Goal: Information Seeking & Learning: Learn about a topic

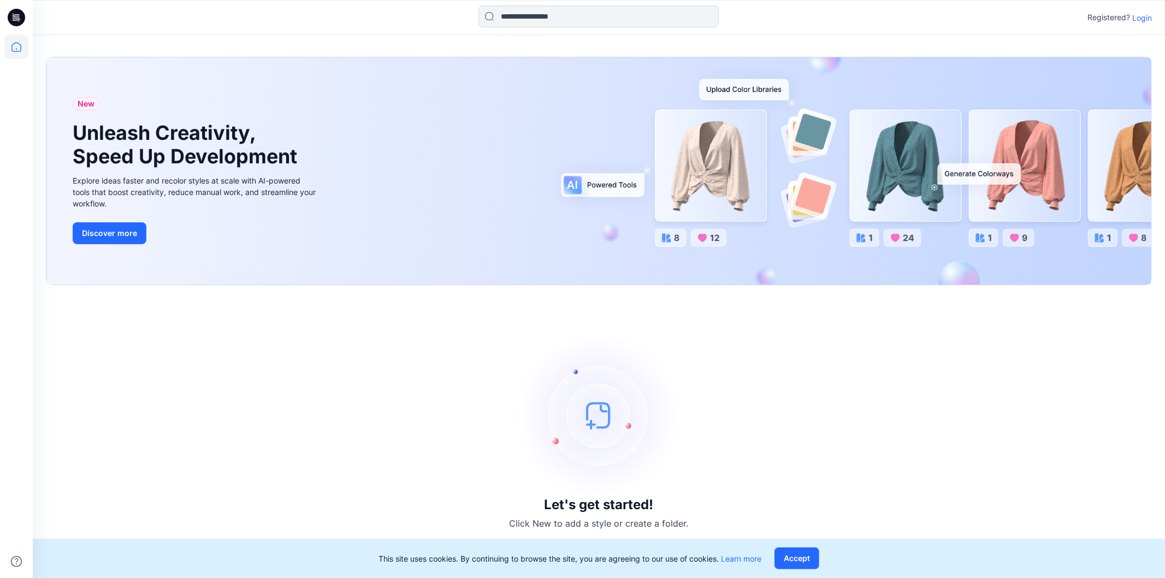
click at [1138, 14] on p "Login" at bounding box center [1142, 17] width 20 height 11
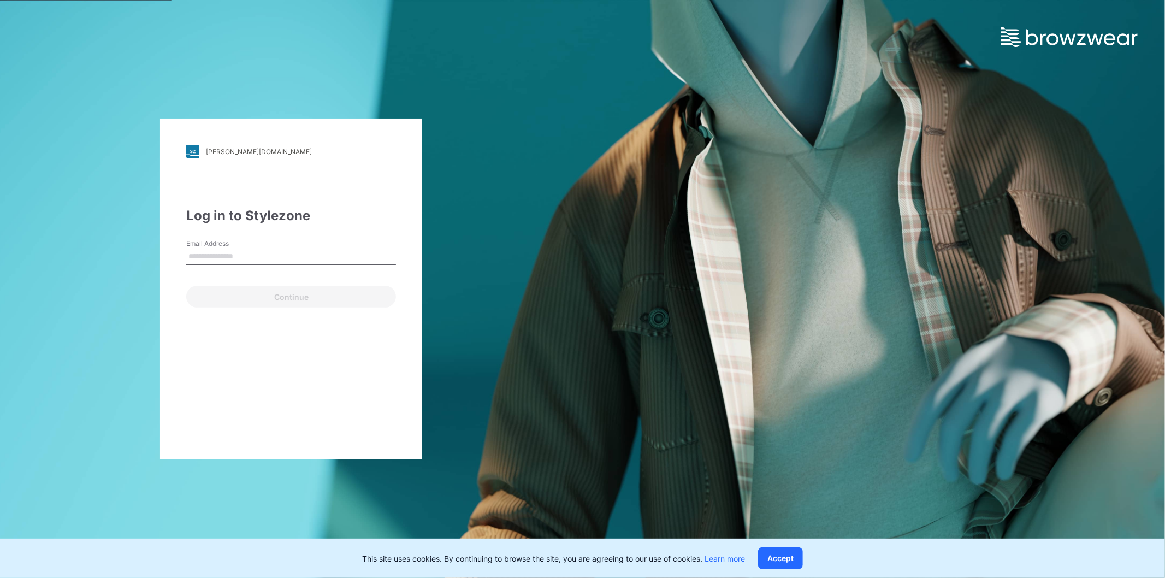
type input "**********"
click at [297, 297] on button "Continue" at bounding box center [291, 297] width 210 height 22
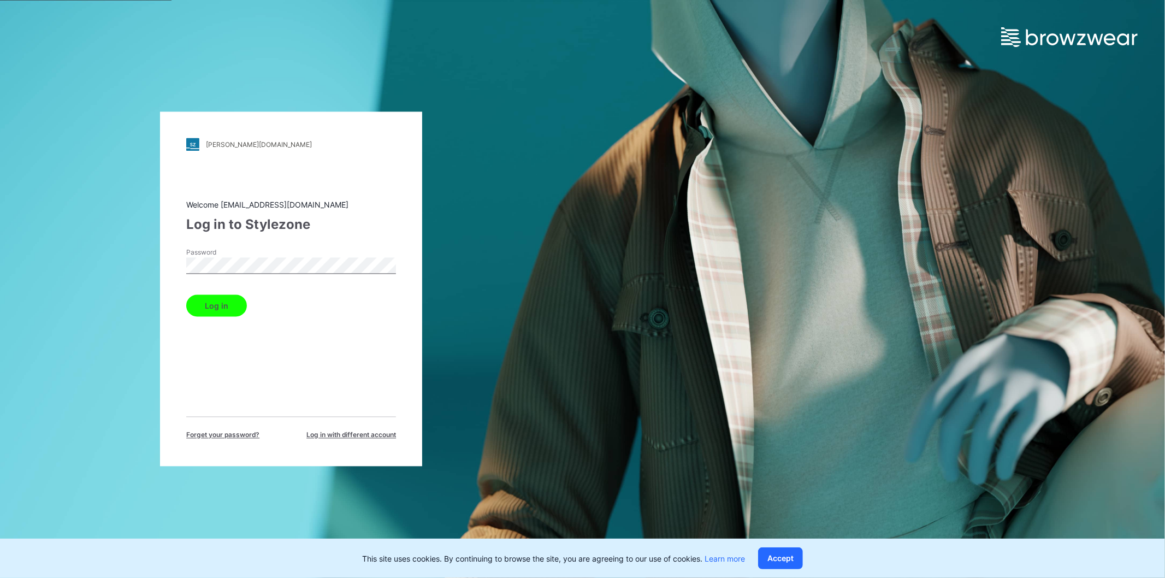
click at [221, 309] on button "Log in" at bounding box center [216, 306] width 61 height 22
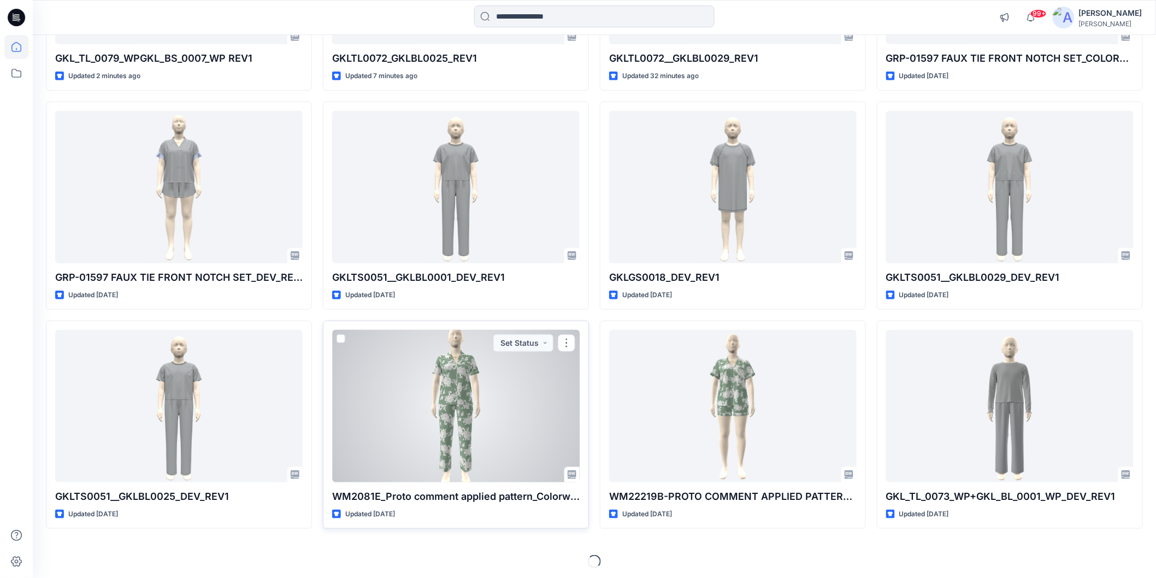
scroll to position [274, 0]
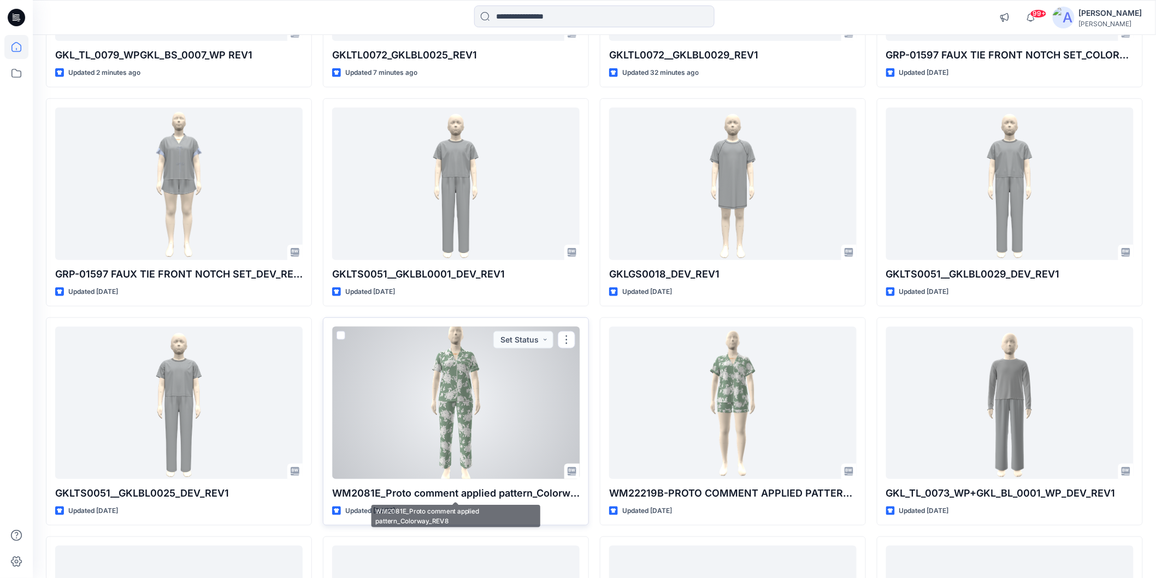
click at [482, 417] on div at bounding box center [455, 403] width 247 height 152
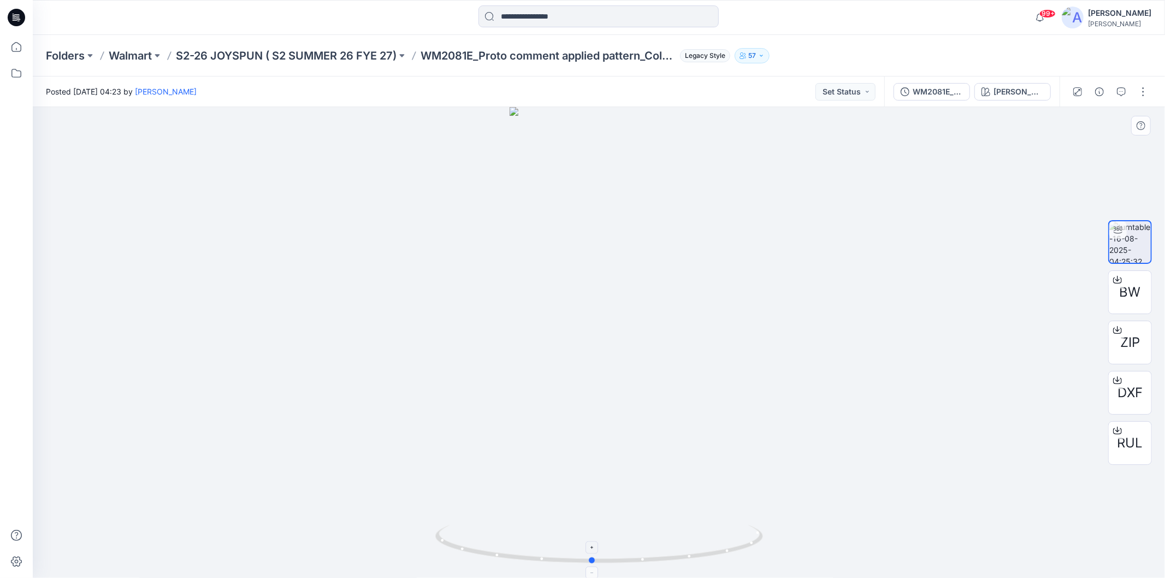
drag, startPoint x: 690, startPoint y: 562, endPoint x: 683, endPoint y: 550, distance: 14.0
click at [683, 550] on icon at bounding box center [600, 545] width 330 height 41
drag, startPoint x: 625, startPoint y: 361, endPoint x: 626, endPoint y: 310, distance: 50.8
drag, startPoint x: 706, startPoint y: 559, endPoint x: 716, endPoint y: 572, distance: 16.7
click at [716, 572] on div at bounding box center [599, 550] width 328 height 55
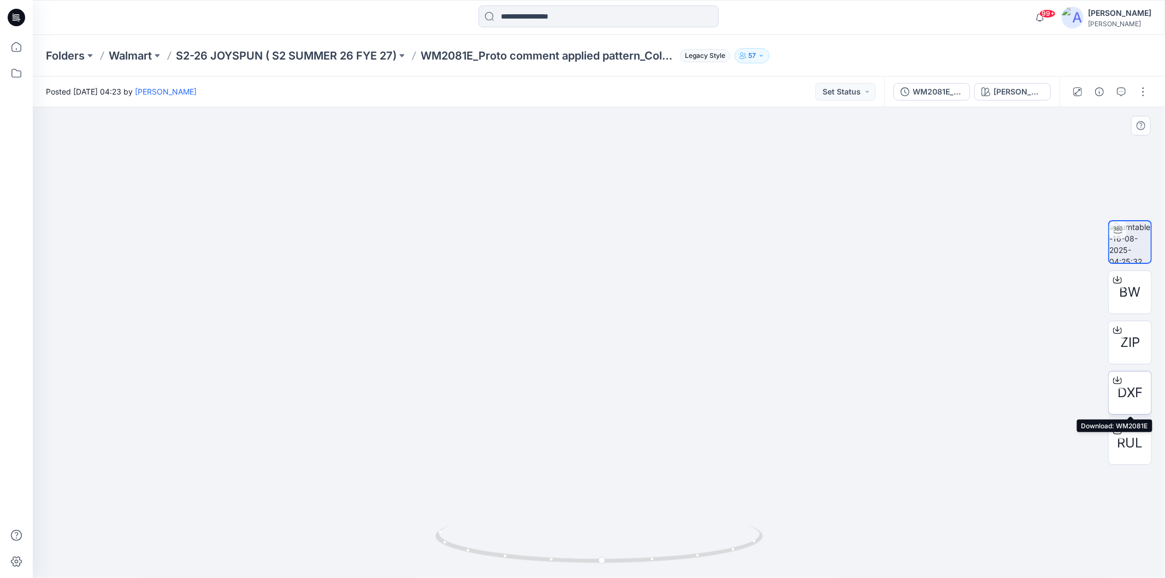
click at [1117, 378] on icon at bounding box center [1117, 380] width 9 height 9
click at [1118, 429] on icon at bounding box center [1117, 429] width 4 height 5
click at [15, 14] on icon at bounding box center [16, 14] width 5 height 1
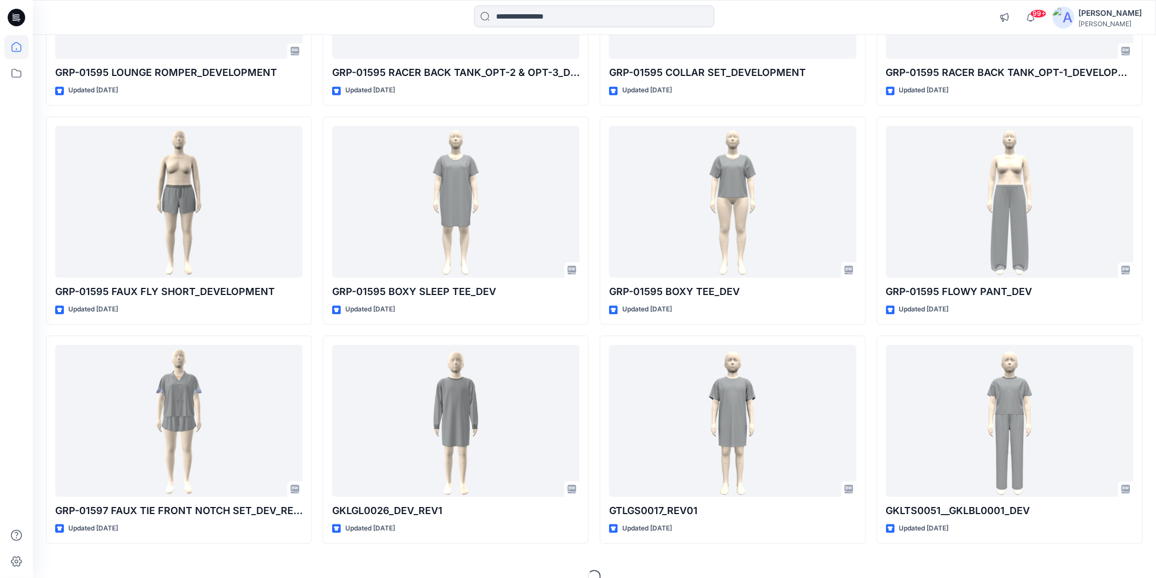
scroll to position [930, 0]
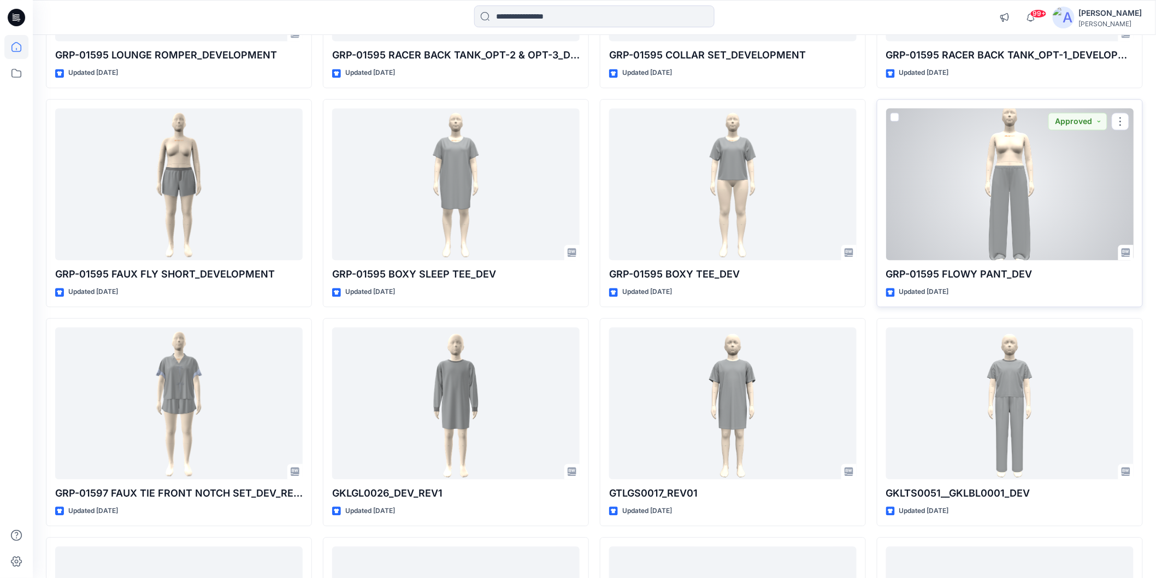
click at [1008, 167] on div at bounding box center [1009, 184] width 247 height 152
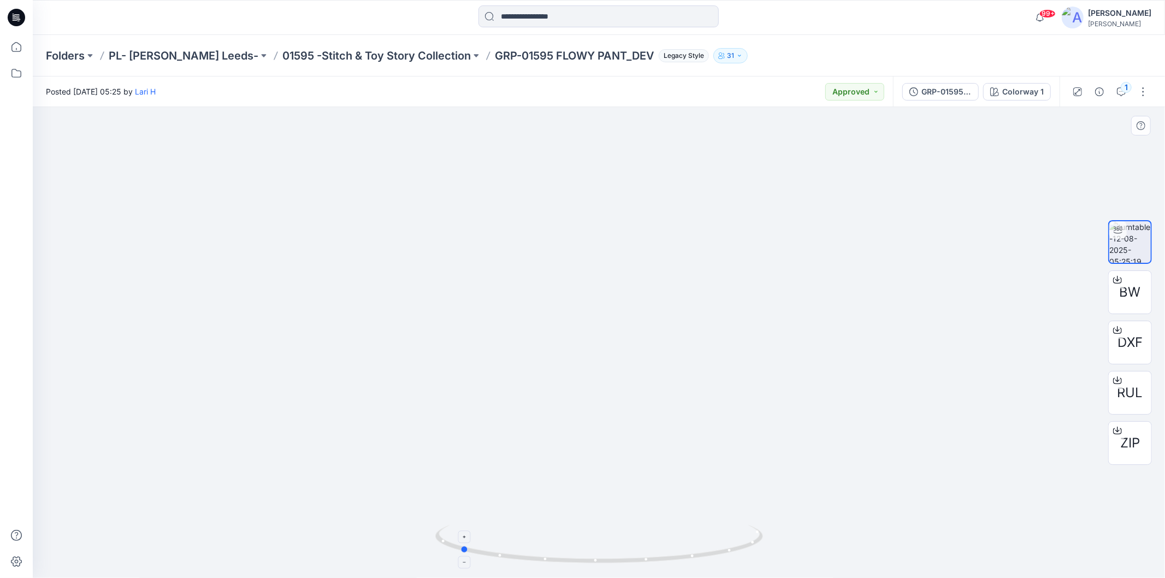
drag, startPoint x: 684, startPoint y: 563, endPoint x: 545, endPoint y: 532, distance: 142.7
click at [545, 532] on icon at bounding box center [600, 545] width 330 height 41
drag, startPoint x: 608, startPoint y: 562, endPoint x: 739, endPoint y: 545, distance: 131.6
click at [739, 545] on icon at bounding box center [600, 545] width 330 height 41
drag, startPoint x: 664, startPoint y: 563, endPoint x: 537, endPoint y: 555, distance: 127.5
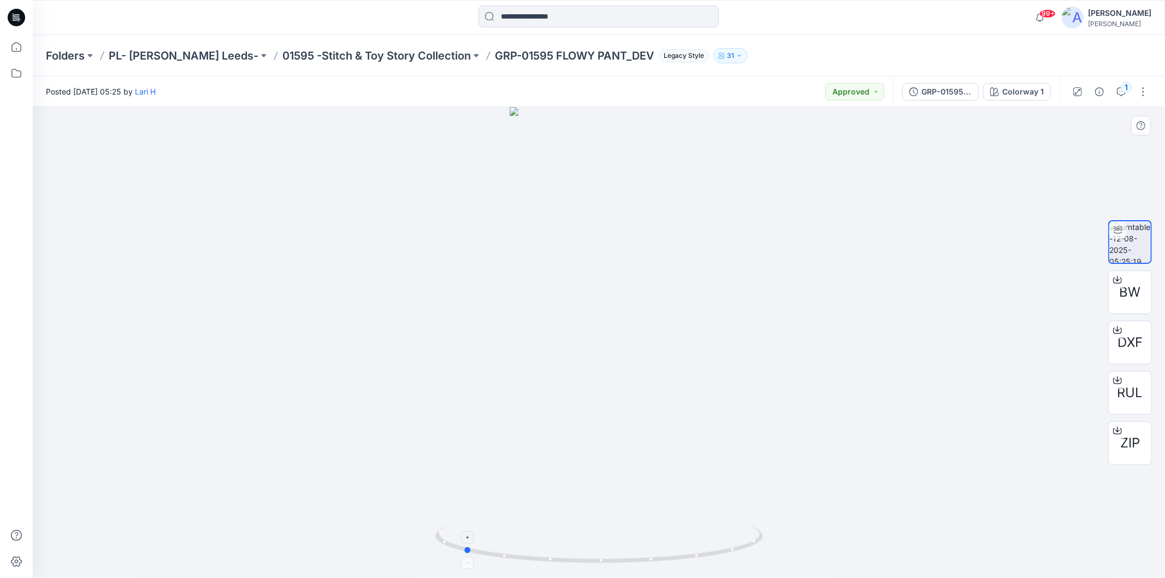
click at [537, 555] on icon at bounding box center [600, 545] width 330 height 41
click at [1123, 85] on div "1" at bounding box center [1126, 87] width 11 height 11
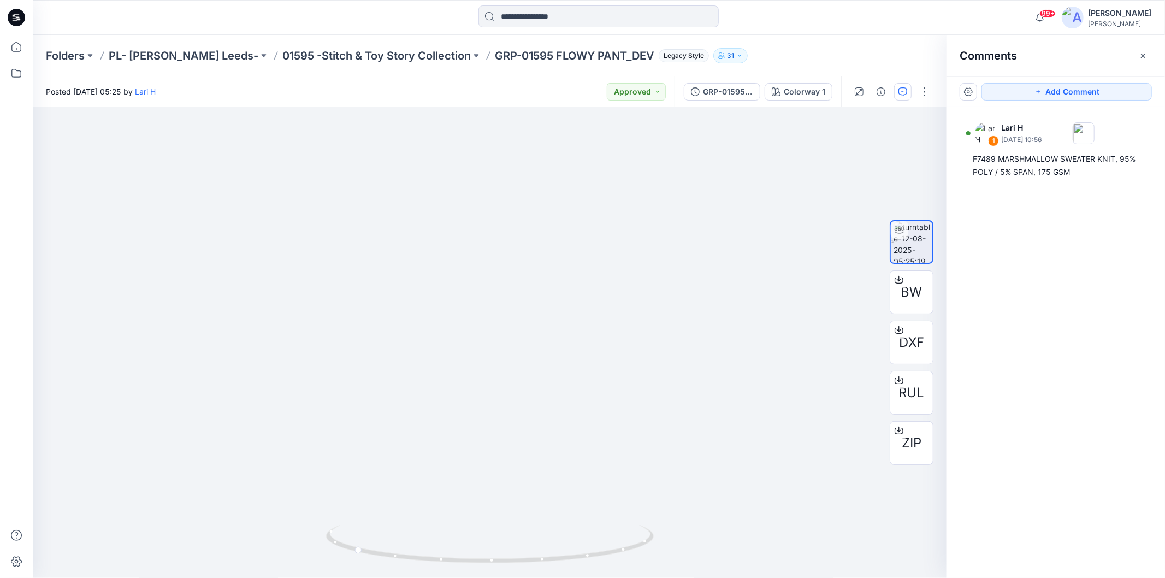
click at [1075, 220] on div "1 Lari H [DATE] 10:56 F7489 MARSHMALLOW SWEATER KNIT, 95% POLY / 5% SPAN, 175 G…" at bounding box center [1056, 322] width 218 height 430
click at [17, 15] on icon at bounding box center [16, 17] width 17 height 17
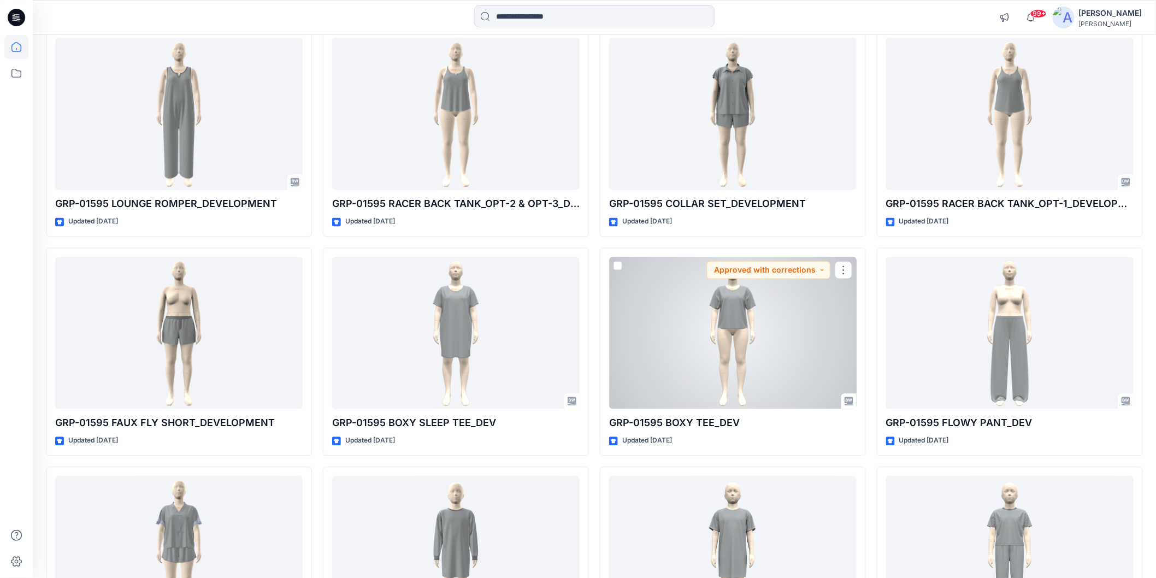
scroll to position [789, 0]
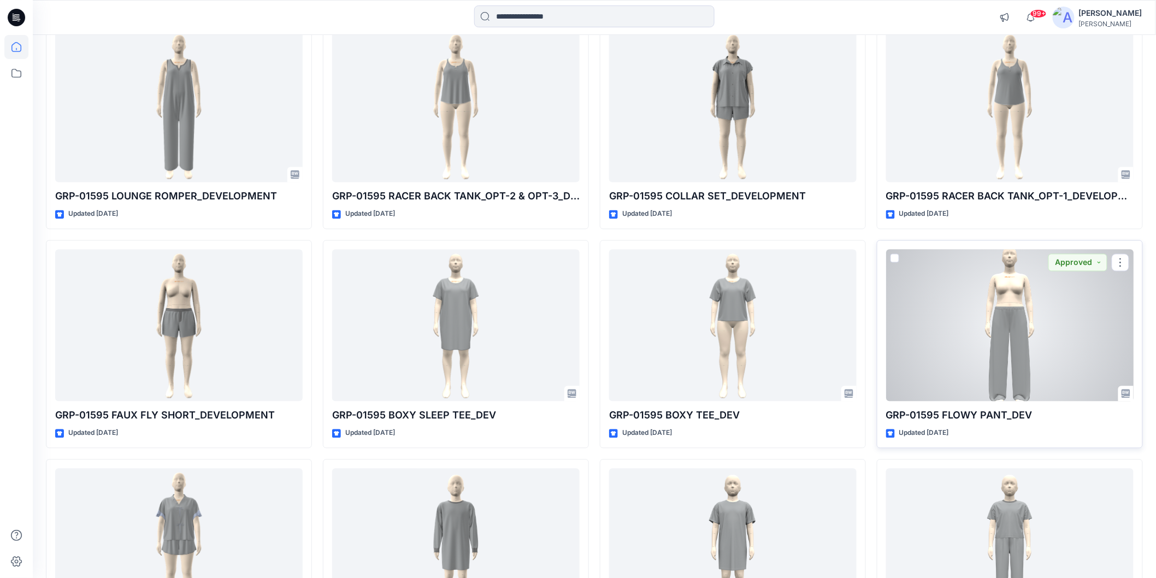
click at [999, 358] on div at bounding box center [1009, 326] width 247 height 152
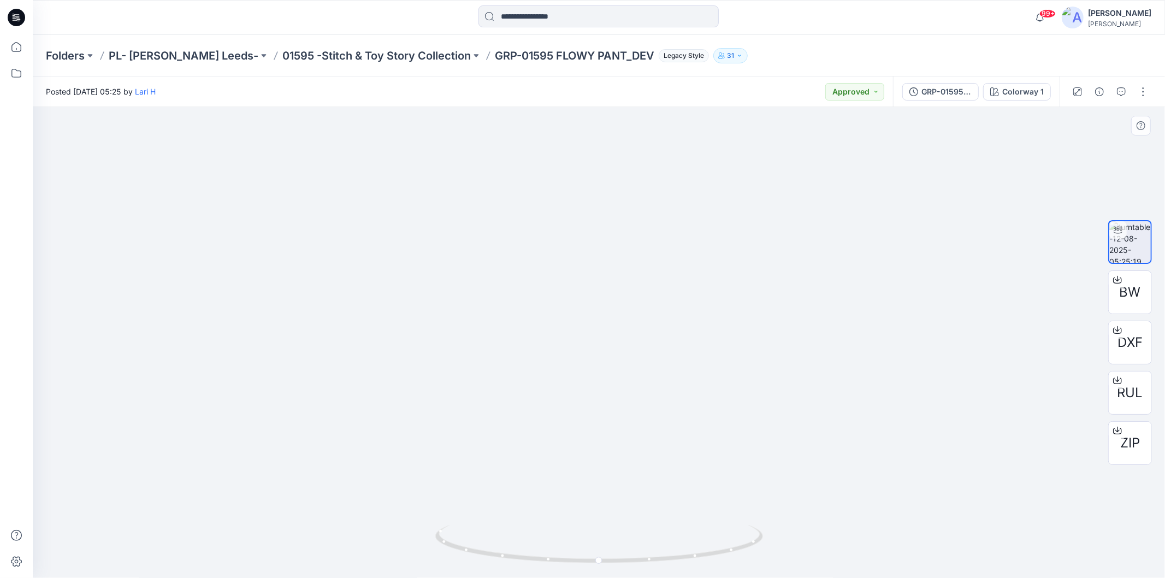
drag, startPoint x: 660, startPoint y: 474, endPoint x: 661, endPoint y: 347, distance: 126.7
drag, startPoint x: 697, startPoint y: 560, endPoint x: 723, endPoint y: 520, distance: 47.7
click at [723, 520] on div at bounding box center [599, 342] width 1132 height 471
click at [598, 139] on img at bounding box center [598, 270] width 233 height 617
drag, startPoint x: 594, startPoint y: 221, endPoint x: 592, endPoint y: 252, distance: 31.2
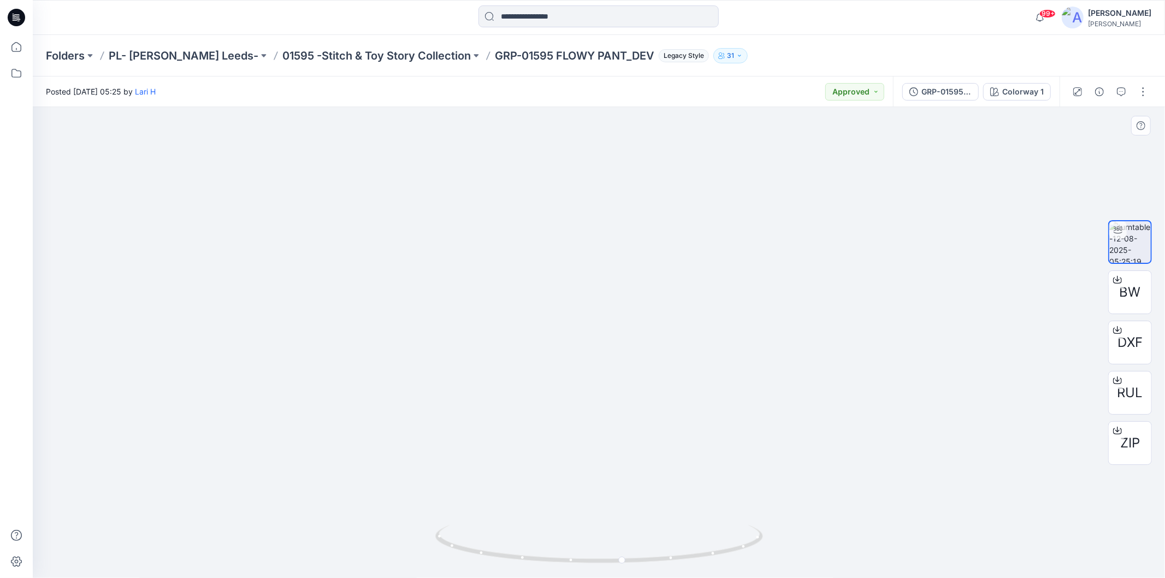
drag, startPoint x: 615, startPoint y: 258, endPoint x: 634, endPoint y: 494, distance: 236.8
drag, startPoint x: 641, startPoint y: 558, endPoint x: 618, endPoint y: 553, distance: 23.5
click at [618, 553] on icon at bounding box center [600, 545] width 330 height 41
drag, startPoint x: 634, startPoint y: 565, endPoint x: 499, endPoint y: 516, distance: 142.9
click at [499, 516] on div at bounding box center [599, 342] width 1132 height 471
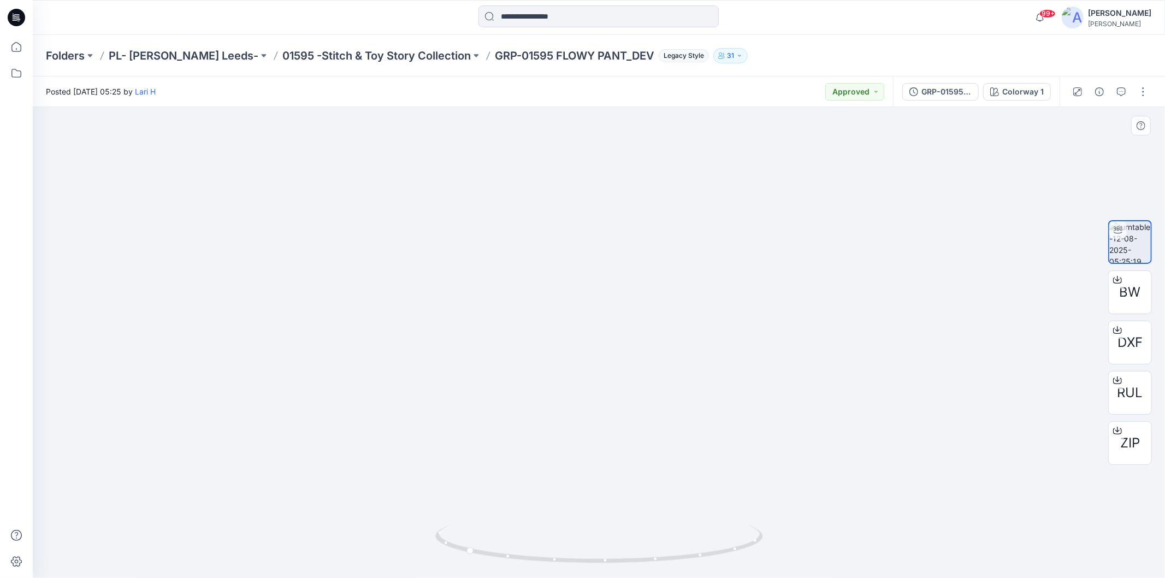
drag, startPoint x: 635, startPoint y: 247, endPoint x: 636, endPoint y: 241, distance: 6.6
click at [635, 245] on img at bounding box center [599, 280] width 403 height 598
drag, startPoint x: 616, startPoint y: 299, endPoint x: 672, endPoint y: 163, distance: 147.4
drag, startPoint x: 653, startPoint y: 499, endPoint x: 669, endPoint y: 358, distance: 141.8
drag, startPoint x: 679, startPoint y: 457, endPoint x: 689, endPoint y: 308, distance: 148.9
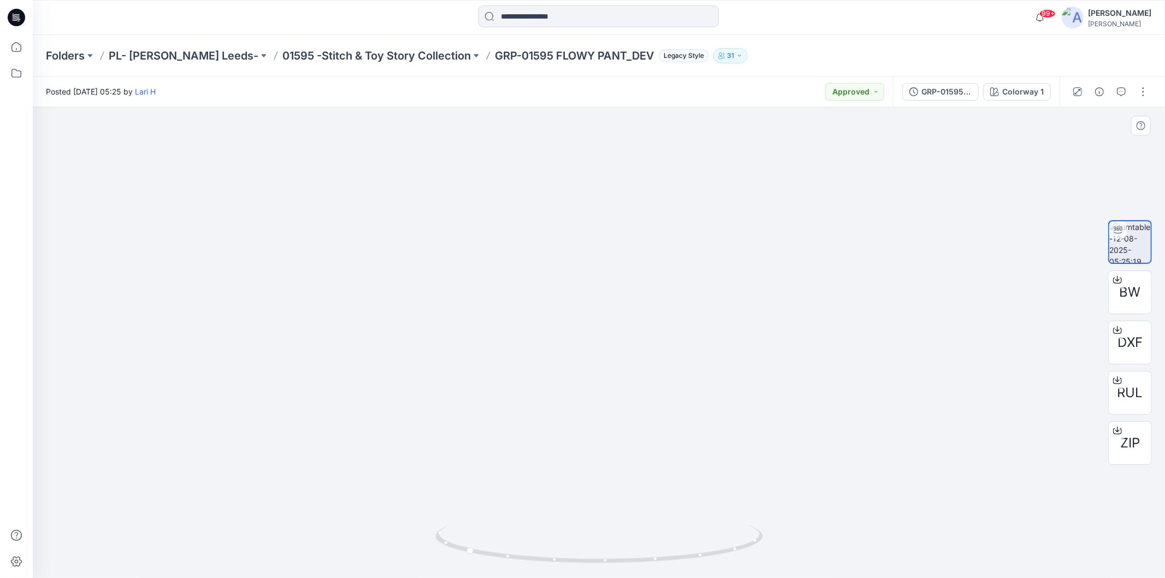
drag, startPoint x: 687, startPoint y: 488, endPoint x: 683, endPoint y: 363, distance: 125.7
drag, startPoint x: 739, startPoint y: 543, endPoint x: 583, endPoint y: 530, distance: 156.7
click at [583, 530] on icon at bounding box center [600, 545] width 330 height 41
drag, startPoint x: 615, startPoint y: 243, endPoint x: 608, endPoint y: 421, distance: 178.8
click at [442, 215] on img at bounding box center [599, 342] width 403 height 471
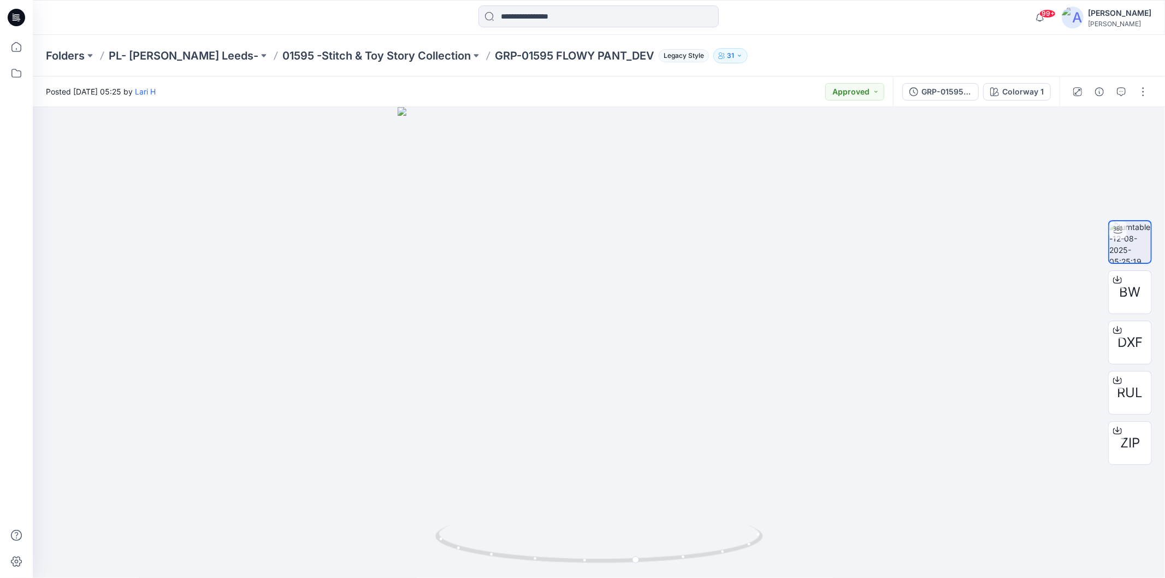
click at [15, 14] on icon at bounding box center [16, 14] width 5 height 1
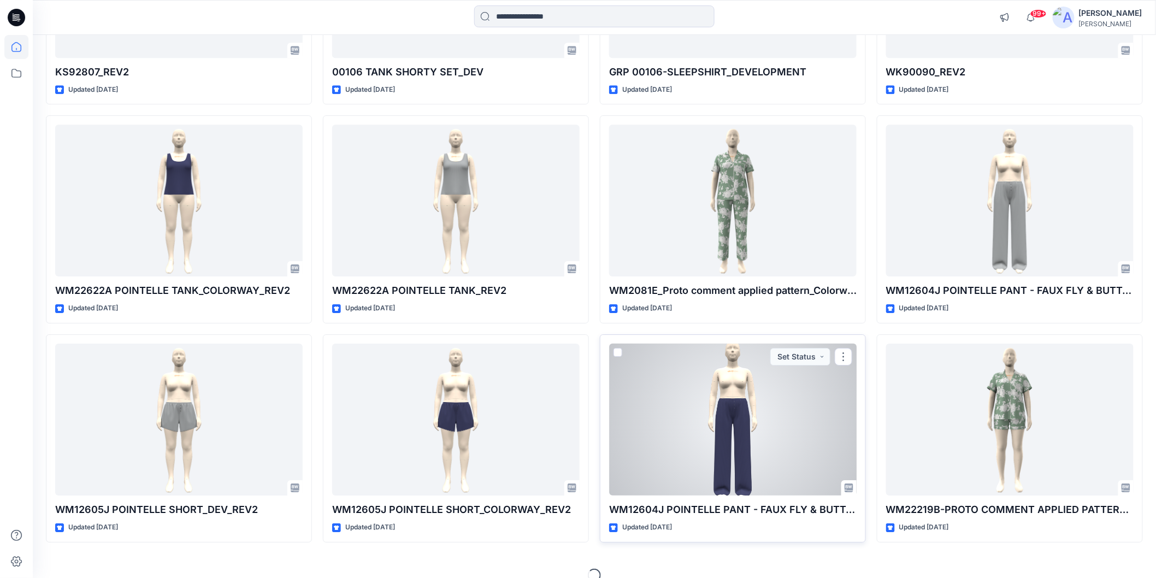
scroll to position [4873, 0]
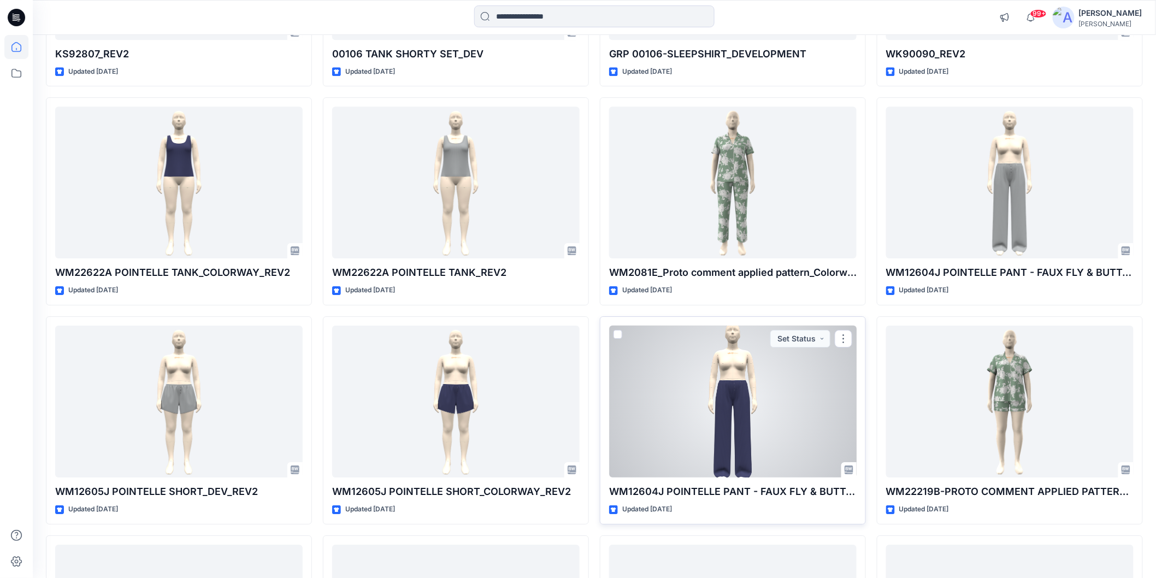
click at [758, 407] on div at bounding box center [732, 402] width 247 height 152
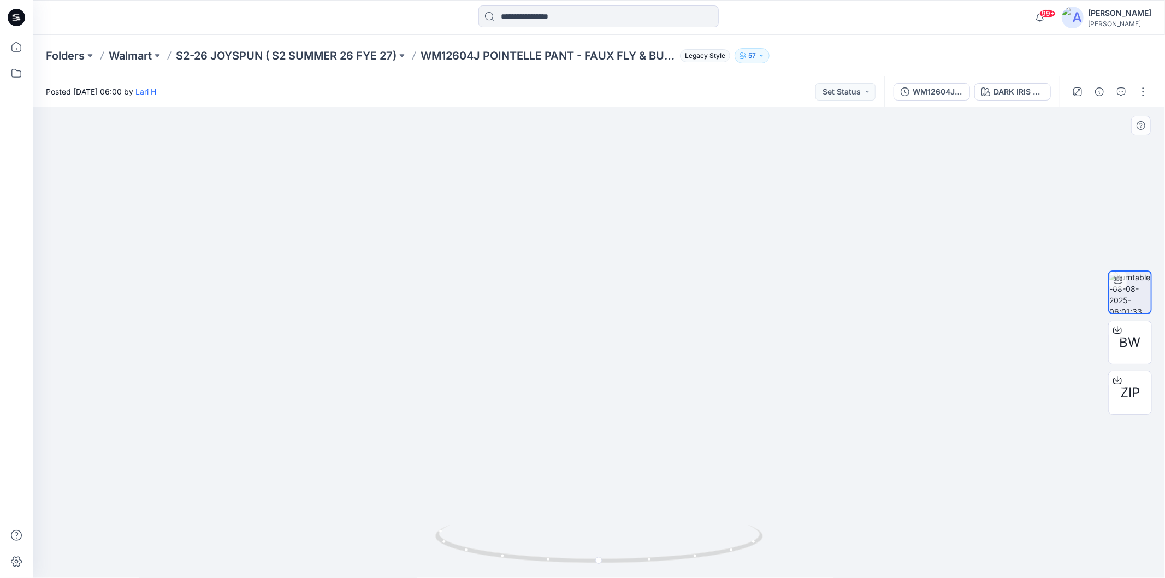
drag, startPoint x: 649, startPoint y: 429, endPoint x: 653, endPoint y: 285, distance: 144.8
click at [21, 13] on icon at bounding box center [16, 17] width 17 height 17
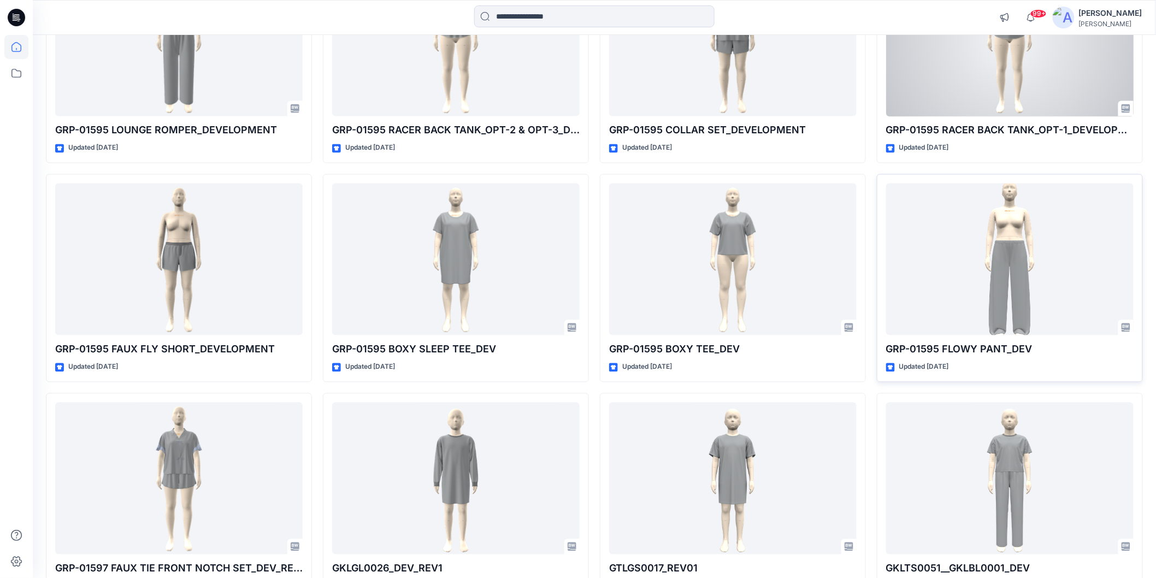
scroll to position [910, 0]
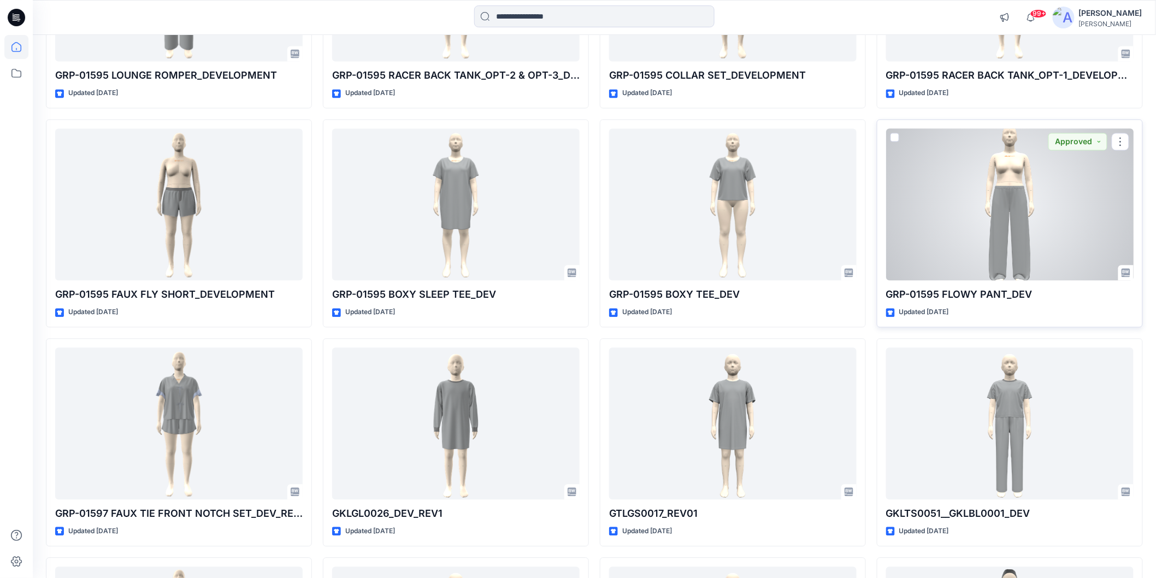
click at [1027, 198] on div at bounding box center [1009, 204] width 247 height 152
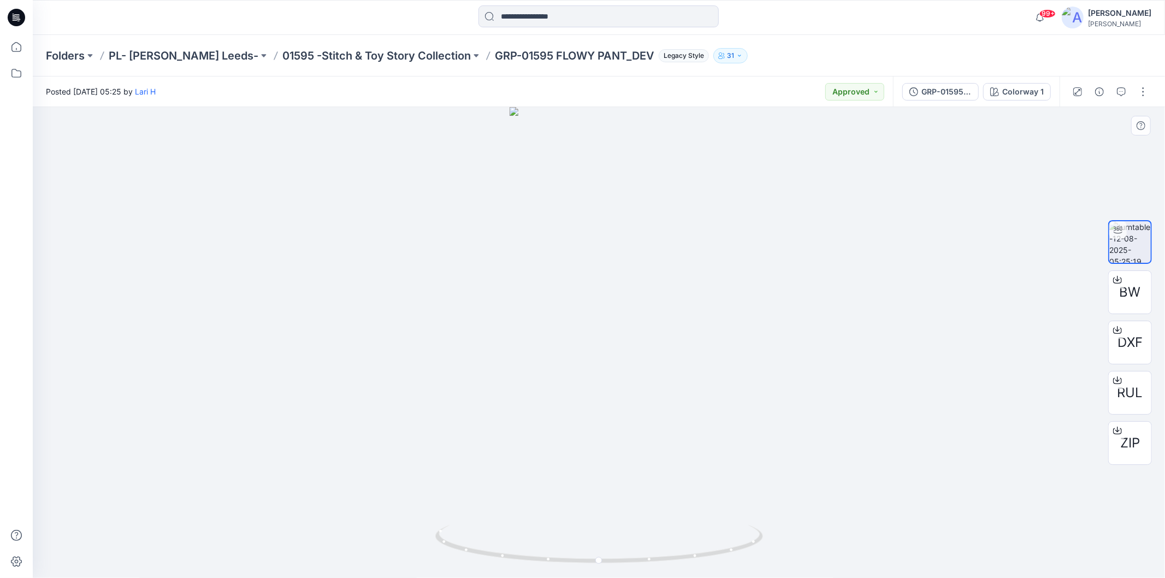
drag, startPoint x: 622, startPoint y: 373, endPoint x: 630, endPoint y: 290, distance: 83.5
drag, startPoint x: 613, startPoint y: 564, endPoint x: 457, endPoint y: 531, distance: 159.1
click at [457, 531] on icon at bounding box center [600, 545] width 330 height 41
drag, startPoint x: 658, startPoint y: 392, endPoint x: 654, endPoint y: 318, distance: 73.3
drag, startPoint x: 681, startPoint y: 429, endPoint x: 675, endPoint y: 332, distance: 97.4
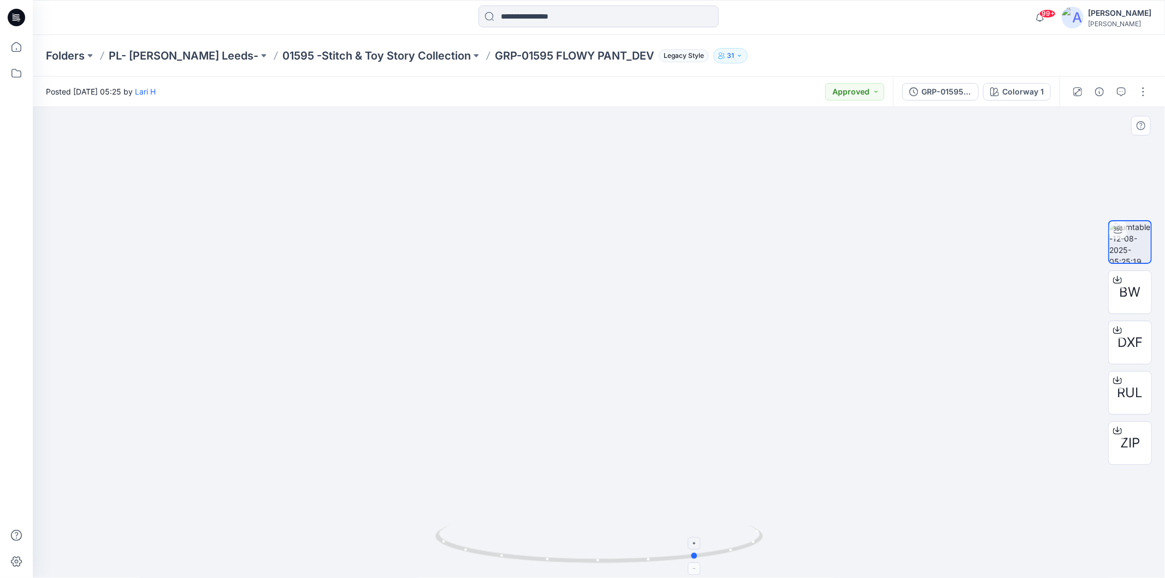
drag, startPoint x: 727, startPoint y: 554, endPoint x: 635, endPoint y: 549, distance: 91.9
click at [635, 549] on icon at bounding box center [600, 545] width 330 height 41
drag, startPoint x: 693, startPoint y: 561, endPoint x: 777, endPoint y: 480, distance: 117.4
click at [895, 517] on div at bounding box center [599, 342] width 1132 height 471
drag, startPoint x: 586, startPoint y: 231, endPoint x: 594, endPoint y: 353, distance: 122.6
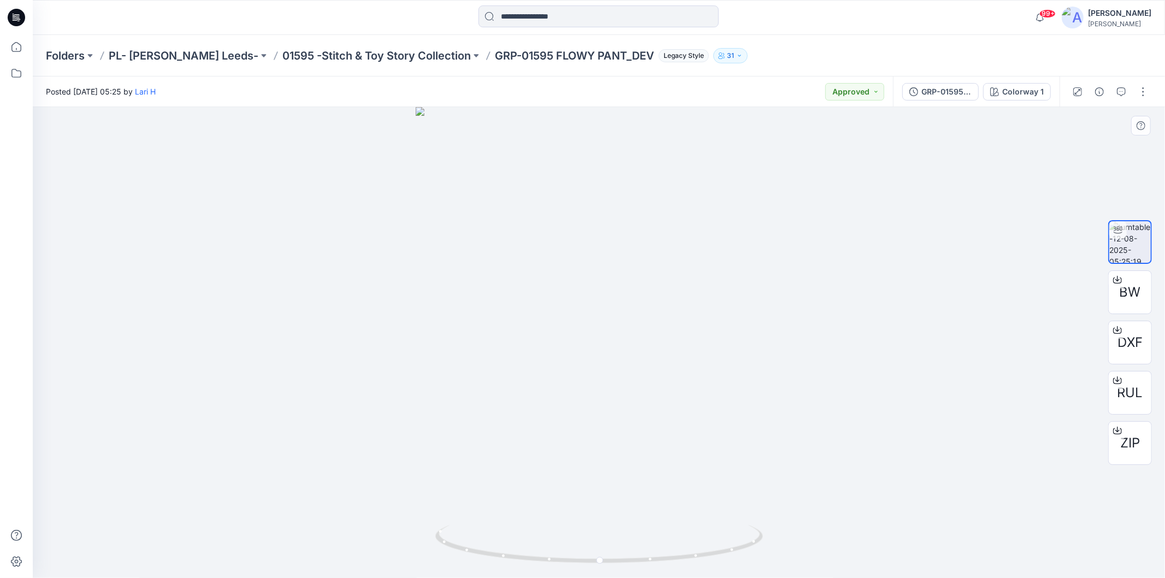
drag, startPoint x: 626, startPoint y: 435, endPoint x: 627, endPoint y: 292, distance: 143.1
drag, startPoint x: 607, startPoint y: 427, endPoint x: 618, endPoint y: 313, distance: 114.7
drag, startPoint x: 633, startPoint y: 304, endPoint x: 637, endPoint y: 263, distance: 41.8
drag, startPoint x: 673, startPoint y: 320, endPoint x: 676, endPoint y: 298, distance: 22.0
drag, startPoint x: 669, startPoint y: 416, endPoint x: 683, endPoint y: 332, distance: 85.8
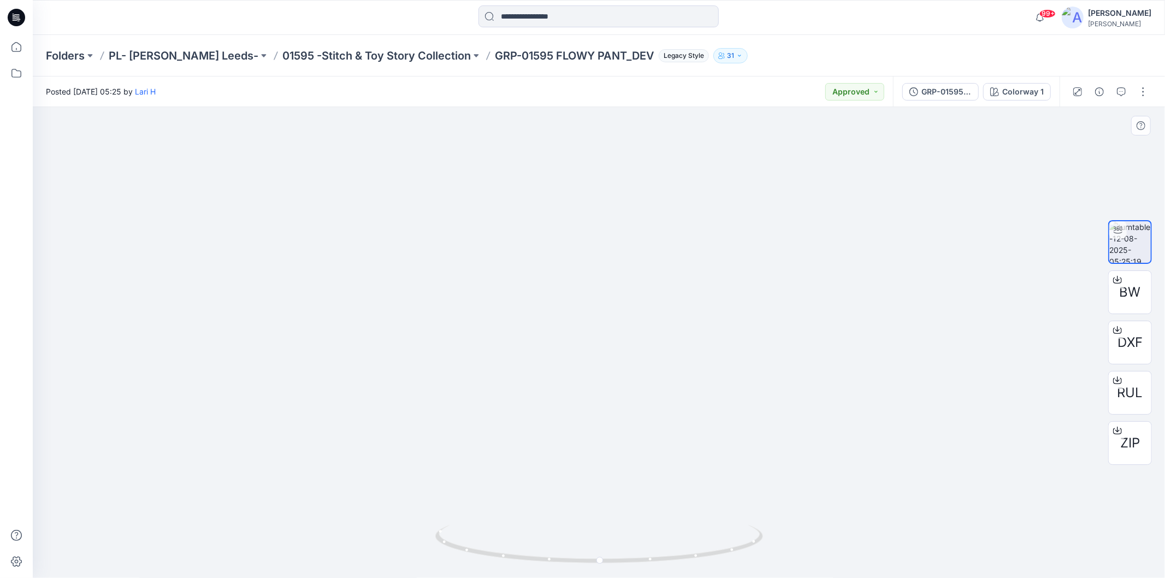
drag, startPoint x: 735, startPoint y: 330, endPoint x: 737, endPoint y: 324, distance: 7.1
drag, startPoint x: 604, startPoint y: 564, endPoint x: 599, endPoint y: 528, distance: 36.3
click at [599, 528] on icon at bounding box center [600, 545] width 330 height 41
click at [598, 564] on circle at bounding box center [597, 560] width 7 height 7
drag, startPoint x: 575, startPoint y: 384, endPoint x: 560, endPoint y: 515, distance: 131.9
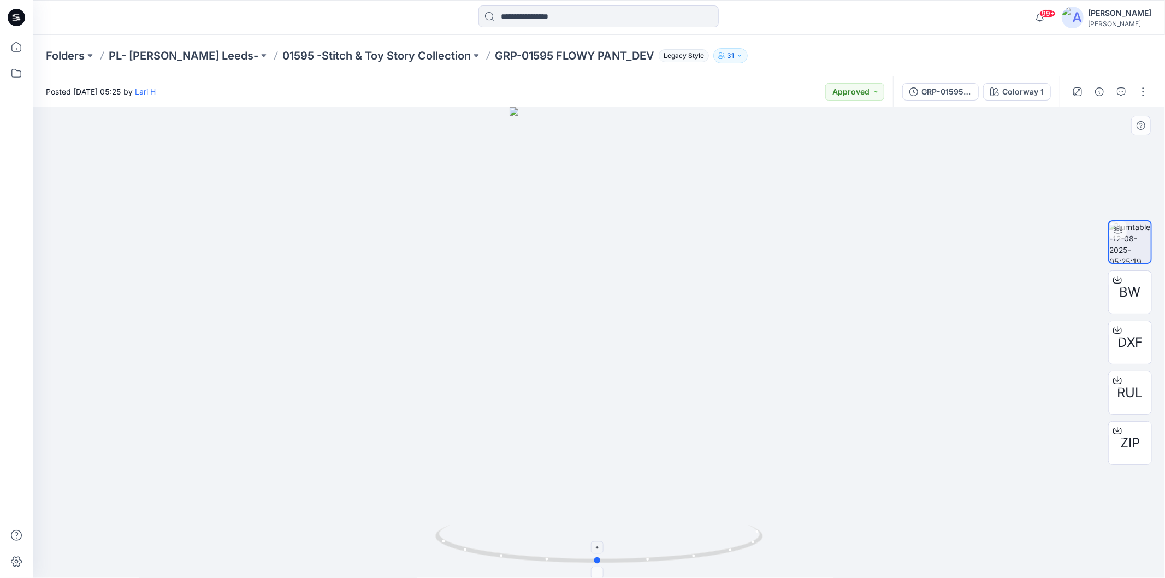
drag, startPoint x: 584, startPoint y: 564, endPoint x: 599, endPoint y: 559, distance: 15.7
click at [599, 559] on icon at bounding box center [600, 545] width 330 height 41
click at [950, 88] on div "GRP-01595 FLOWY PANT_DEV" at bounding box center [946, 92] width 50 height 12
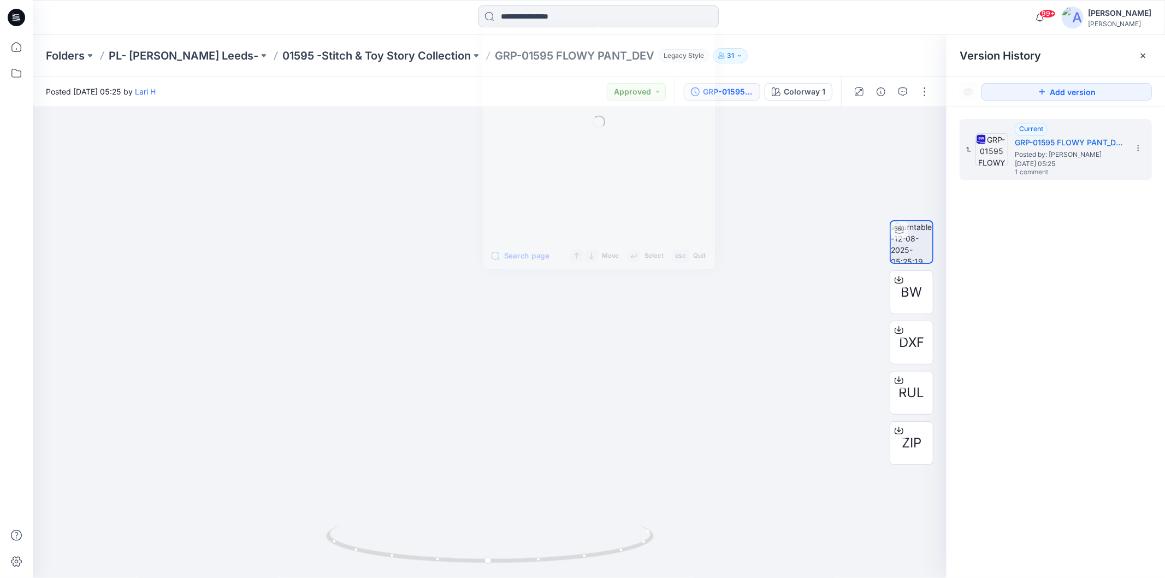
click at [520, 17] on input at bounding box center [598, 16] width 240 height 22
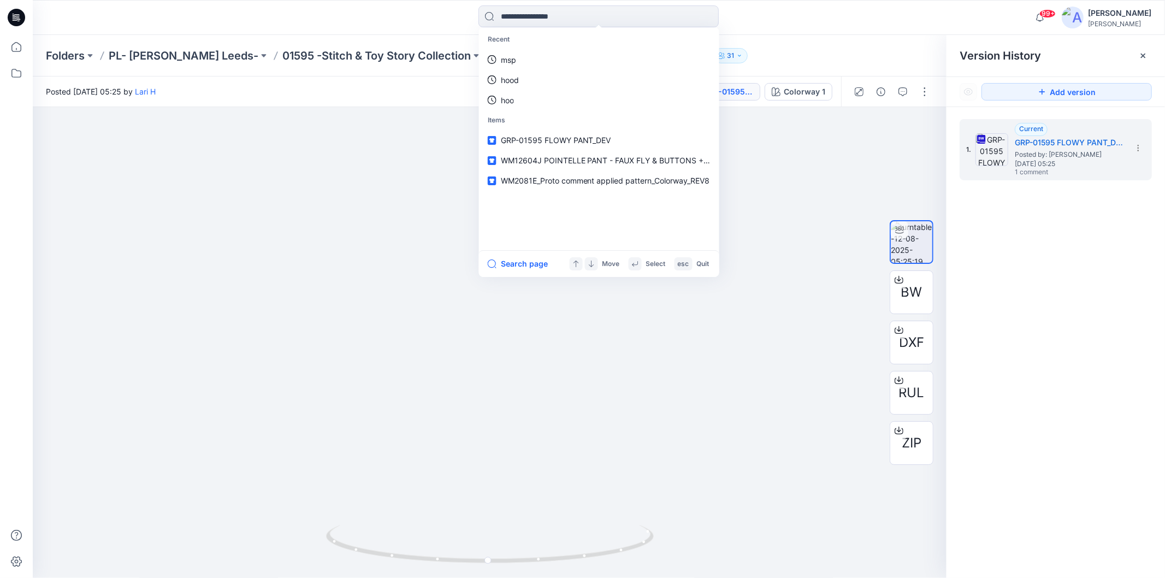
click at [1064, 268] on div "1. Current GRP-01595 FLOWY PANT_DEV Posted by: Lari H [DATE] 05:25 1 comment" at bounding box center [1056, 350] width 218 height 487
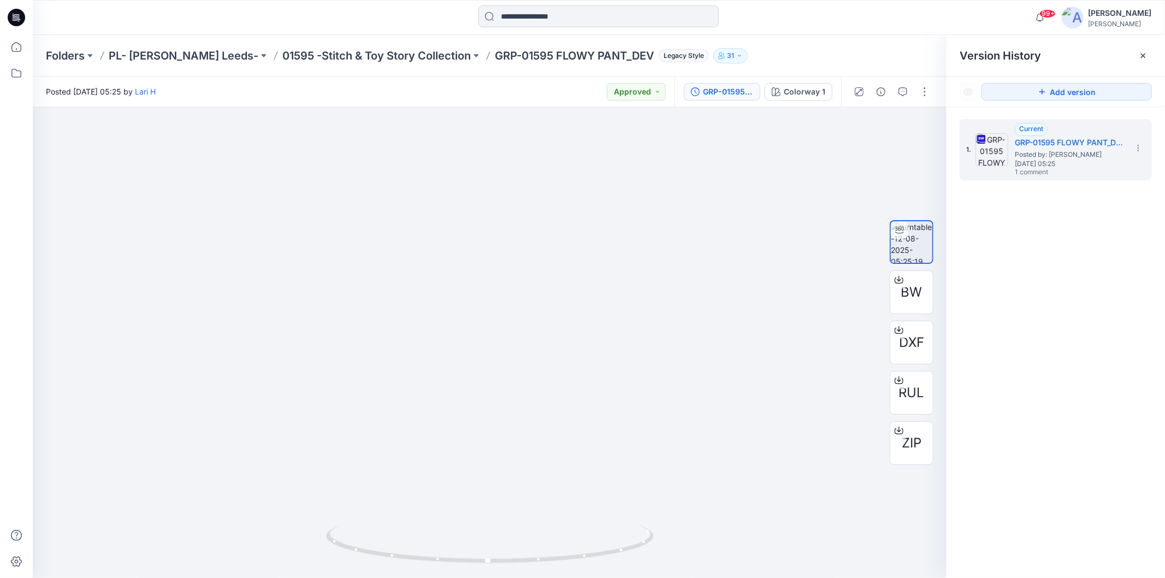
click at [560, 14] on input at bounding box center [598, 16] width 240 height 22
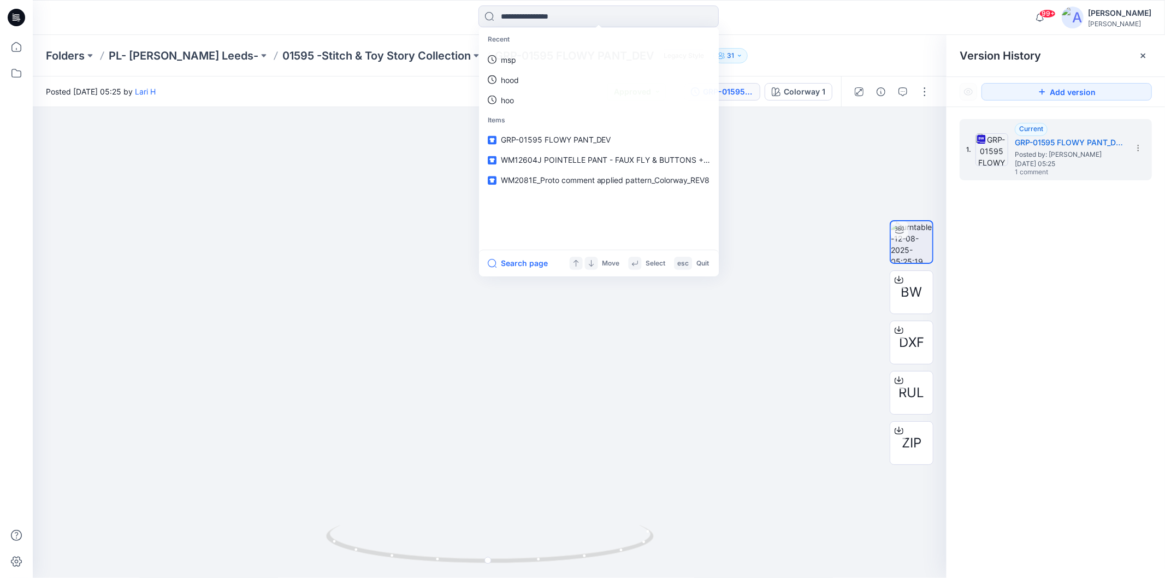
click at [1079, 277] on div "1. Current GRP-01595 FLOWY PANT_DEV Posted by: Lari H [DATE] 05:25 1 comment" at bounding box center [1056, 350] width 218 height 487
click at [524, 16] on input at bounding box center [598, 16] width 240 height 22
click at [1162, 312] on div "1. Current GRP-01595 FLOWY PANT_DEV Posted by: Lari H [DATE] 05:25 1 comment" at bounding box center [1056, 350] width 218 height 487
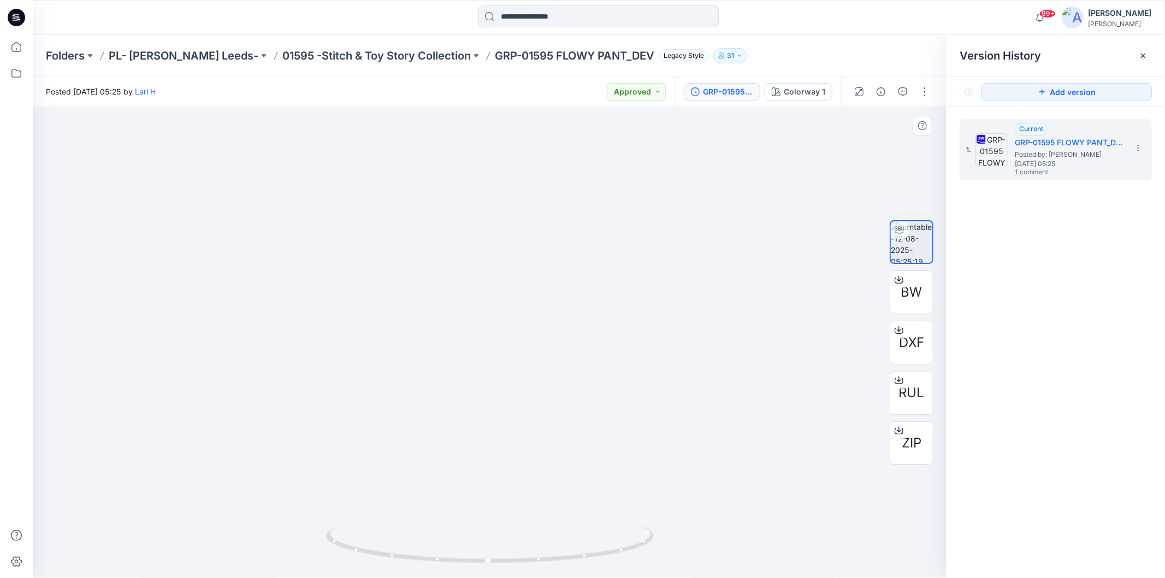
click at [648, 221] on div at bounding box center [490, 342] width 914 height 471
drag, startPoint x: 527, startPoint y: 468, endPoint x: 536, endPoint y: 377, distance: 90.6
drag, startPoint x: 504, startPoint y: 564, endPoint x: 492, endPoint y: 553, distance: 16.6
click at [492, 553] on icon at bounding box center [491, 545] width 330 height 41
click at [1102, 227] on div "1. Current GRP-01595 FLOWY PANT_DEV Posted by: Lari H [DATE] 05:25 1 comment" at bounding box center [1056, 350] width 218 height 487
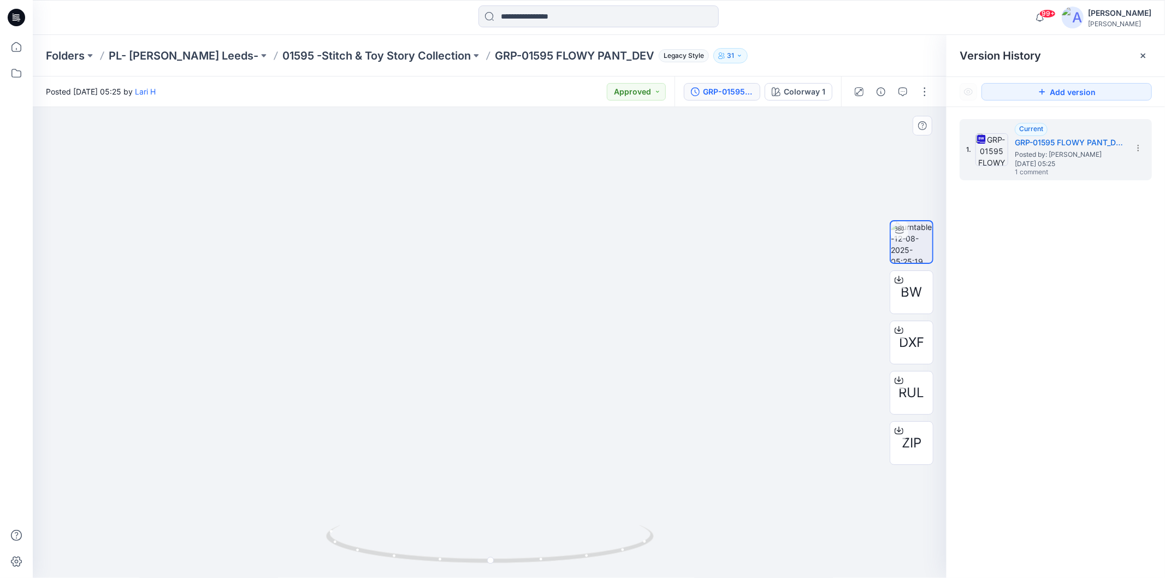
drag, startPoint x: 505, startPoint y: 182, endPoint x: 511, endPoint y: 141, distance: 41.9
click at [1023, 340] on div "1. Current GRP-01595 FLOWY PANT_DEV Posted by: Lari H [DATE] 05:25 1 comment" at bounding box center [1056, 350] width 218 height 487
drag, startPoint x: 487, startPoint y: 329, endPoint x: 483, endPoint y: 270, distance: 59.7
drag, startPoint x: 467, startPoint y: 371, endPoint x: 460, endPoint y: 298, distance: 74.1
drag, startPoint x: 470, startPoint y: 563, endPoint x: 346, endPoint y: 545, distance: 125.2
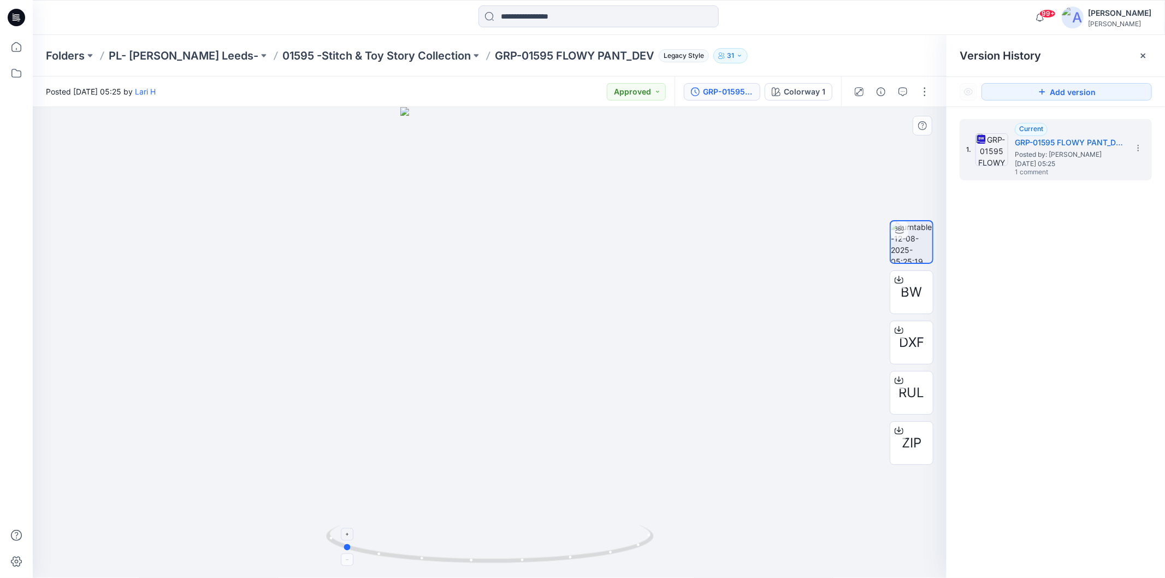
click at [346, 545] on icon at bounding box center [491, 545] width 330 height 41
drag, startPoint x: 476, startPoint y: 406, endPoint x: 491, endPoint y: 281, distance: 126.5
drag, startPoint x: 474, startPoint y: 520, endPoint x: 492, endPoint y: 326, distance: 195.3
drag, startPoint x: 498, startPoint y: 454, endPoint x: 498, endPoint y: 325, distance: 129.5
click at [694, 186] on div at bounding box center [490, 342] width 914 height 471
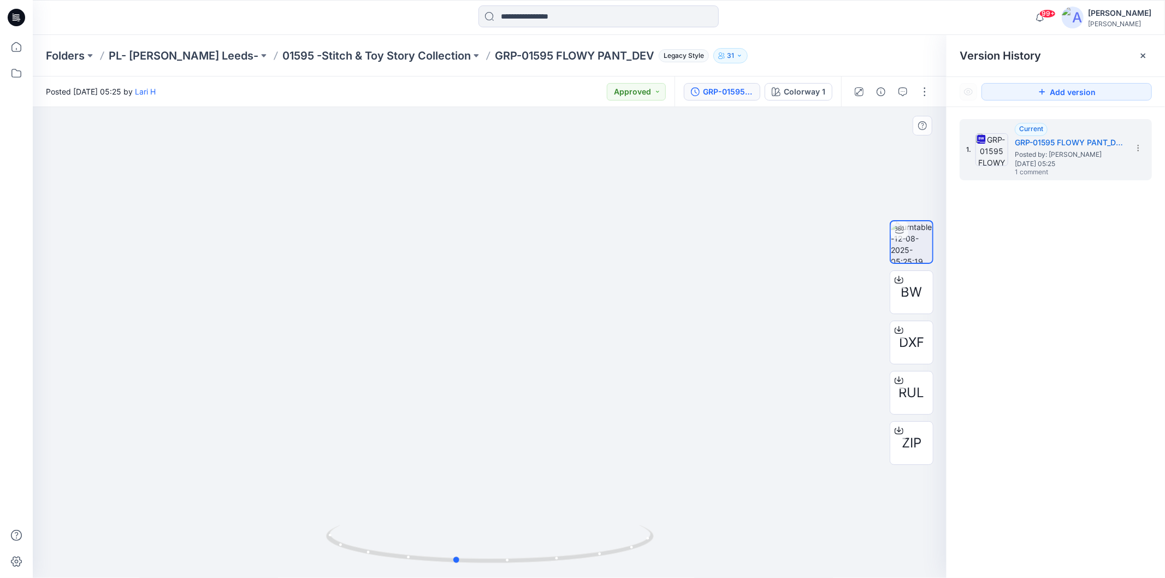
drag, startPoint x: 495, startPoint y: 563, endPoint x: 433, endPoint y: 402, distance: 172.9
click at [433, 402] on div at bounding box center [490, 342] width 914 height 471
drag, startPoint x: 515, startPoint y: 435, endPoint x: 534, endPoint y: 275, distance: 161.2
drag, startPoint x: 411, startPoint y: 564, endPoint x: 328, endPoint y: 491, distance: 110.3
click at [328, 491] on div at bounding box center [490, 342] width 914 height 471
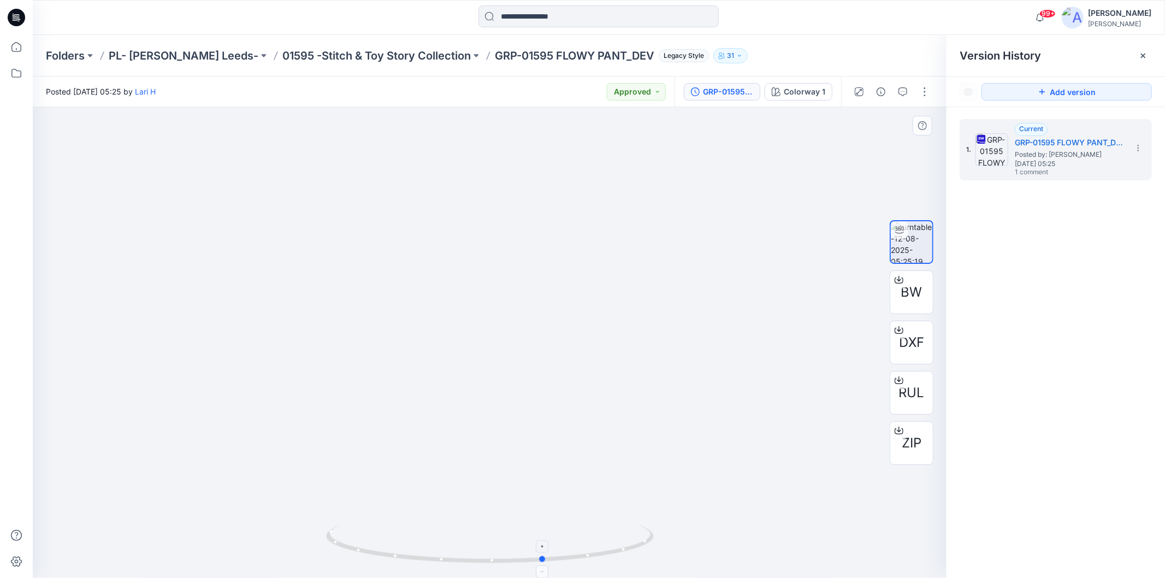
drag, startPoint x: 594, startPoint y: 558, endPoint x: 615, endPoint y: 525, distance: 38.8
click at [615, 525] on icon at bounding box center [491, 545] width 330 height 41
drag, startPoint x: 547, startPoint y: 560, endPoint x: 509, endPoint y: 554, distance: 39.2
click at [509, 554] on icon at bounding box center [491, 545] width 330 height 41
drag, startPoint x: 489, startPoint y: 303, endPoint x: 517, endPoint y: 204, distance: 103.4
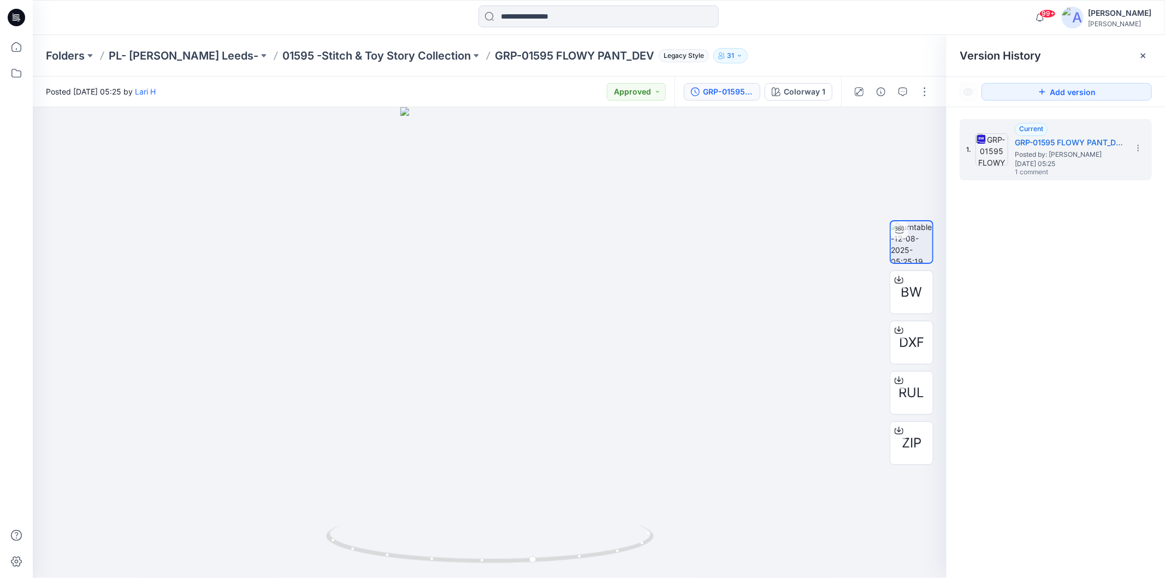
click at [1009, 337] on div "1. Current GRP-01595 FLOWY PANT_DEV Posted by: Lari H [DATE] 05:25 1 comment" at bounding box center [1056, 350] width 218 height 487
drag, startPoint x: 350, startPoint y: 553, endPoint x: 495, endPoint y: 566, distance: 145.3
click at [495, 566] on div at bounding box center [490, 342] width 914 height 471
drag, startPoint x: 487, startPoint y: 564, endPoint x: 301, endPoint y: 542, distance: 187.5
click at [301, 542] on div at bounding box center [490, 342] width 914 height 471
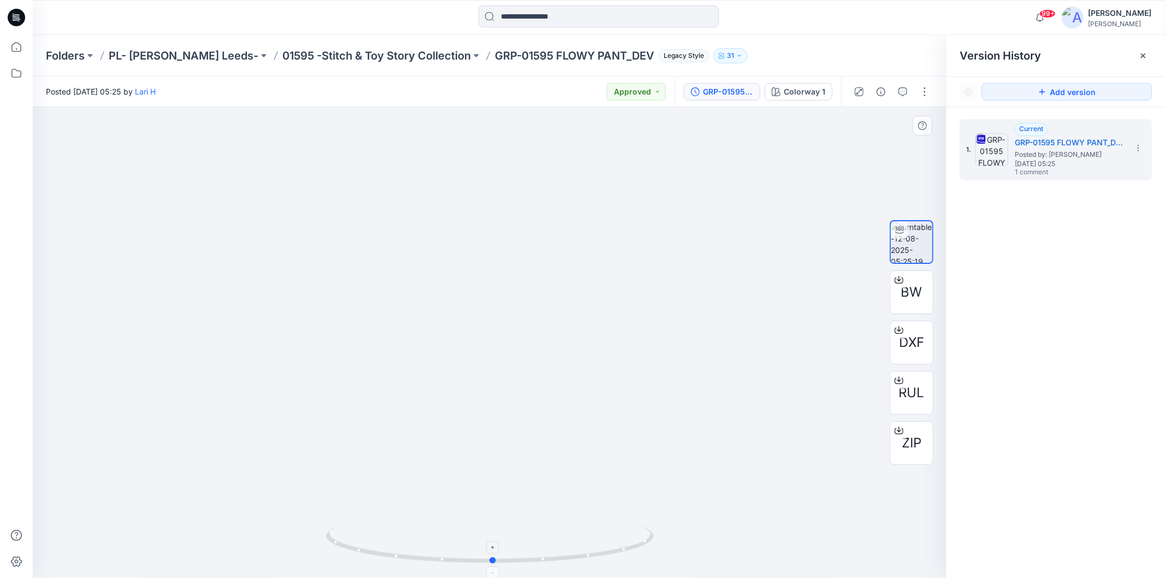
click at [493, 563] on circle at bounding box center [493, 560] width 7 height 7
drag, startPoint x: 499, startPoint y: 472, endPoint x: 501, endPoint y: 332, distance: 139.8
drag, startPoint x: 543, startPoint y: 469, endPoint x: 554, endPoint y: 401, distance: 68.5
click at [1094, 279] on div "1. Current GRP-01595 FLOWY PANT_DEV Posted by: Lari H [DATE] 05:25 1 comment" at bounding box center [1056, 350] width 218 height 487
drag, startPoint x: 508, startPoint y: 470, endPoint x: 512, endPoint y: 433, distance: 36.8
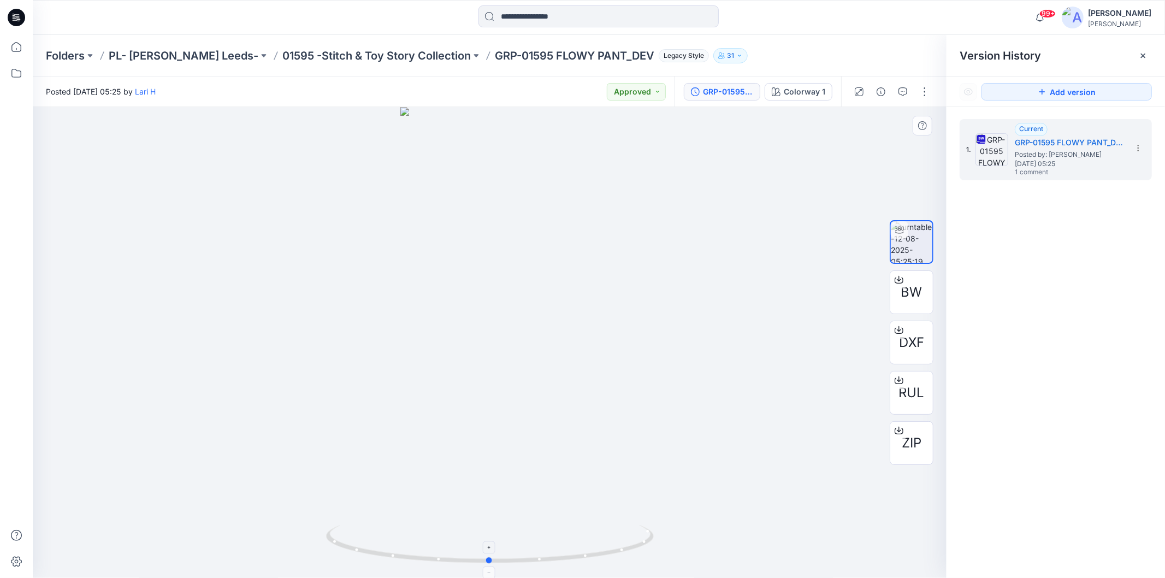
drag, startPoint x: 490, startPoint y: 559, endPoint x: 487, endPoint y: 535, distance: 23.6
click at [487, 535] on icon at bounding box center [491, 545] width 330 height 41
click at [492, 548] on icon at bounding box center [489, 548] width 7 height 7
click at [492, 547] on icon at bounding box center [489, 548] width 7 height 7
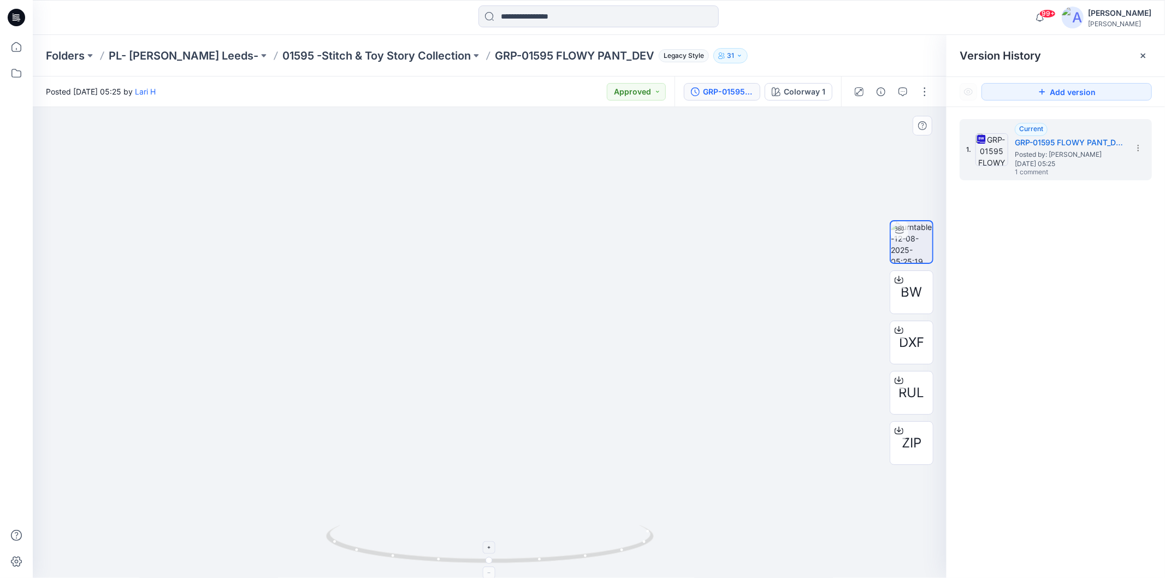
click at [492, 547] on icon at bounding box center [489, 548] width 7 height 7
click at [491, 546] on icon at bounding box center [489, 548] width 7 height 7
click at [490, 545] on icon at bounding box center [489, 548] width 7 height 7
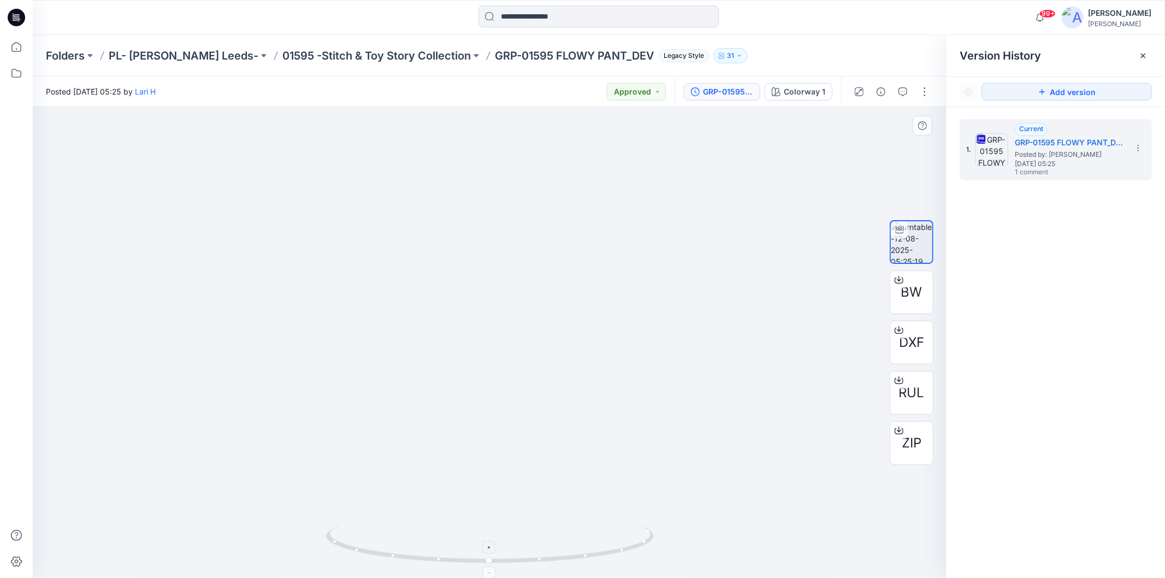
click at [490, 545] on foreignobject at bounding box center [489, 547] width 13 height 13
click at [489, 572] on icon at bounding box center [489, 573] width 7 height 7
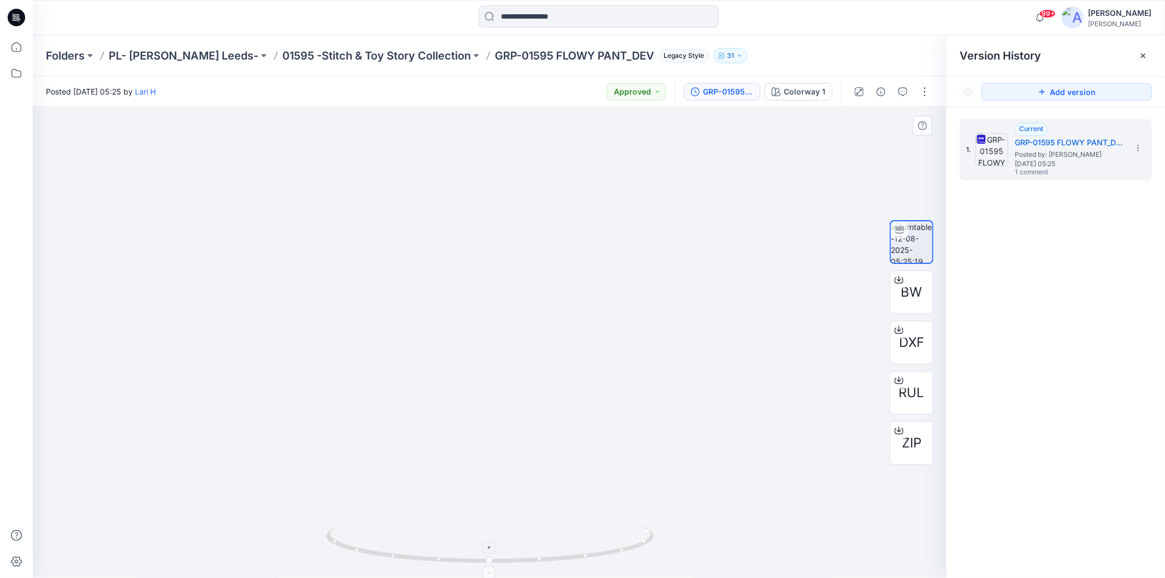
click at [489, 572] on icon at bounding box center [489, 573] width 7 height 7
click at [489, 571] on icon at bounding box center [489, 573] width 7 height 7
click at [488, 571] on icon at bounding box center [489, 573] width 7 height 7
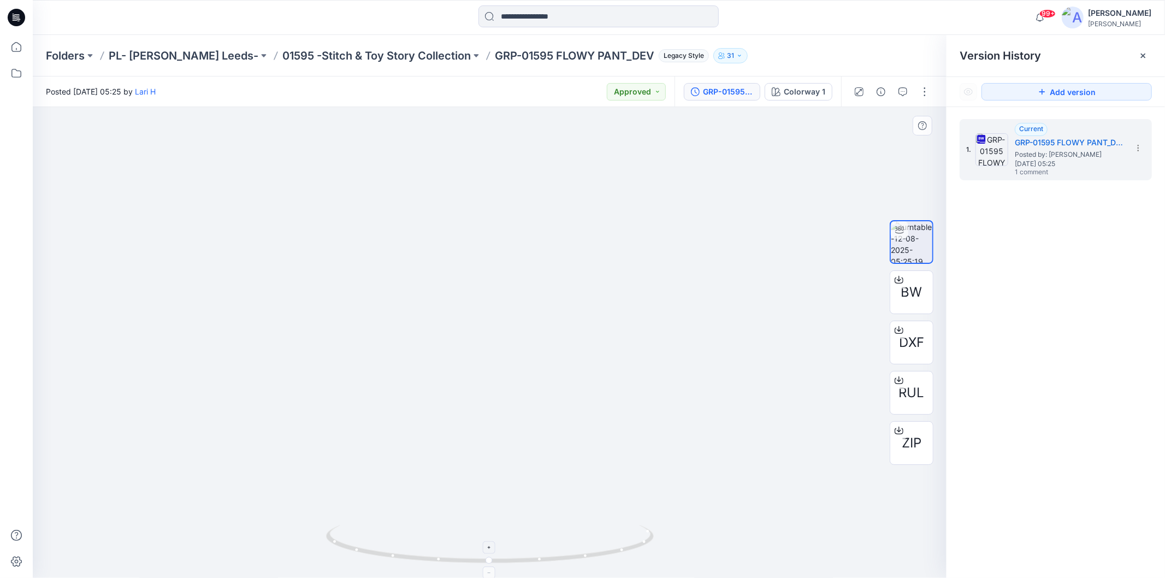
click at [488, 571] on icon at bounding box center [489, 573] width 7 height 7
click at [487, 570] on icon at bounding box center [489, 573] width 7 height 7
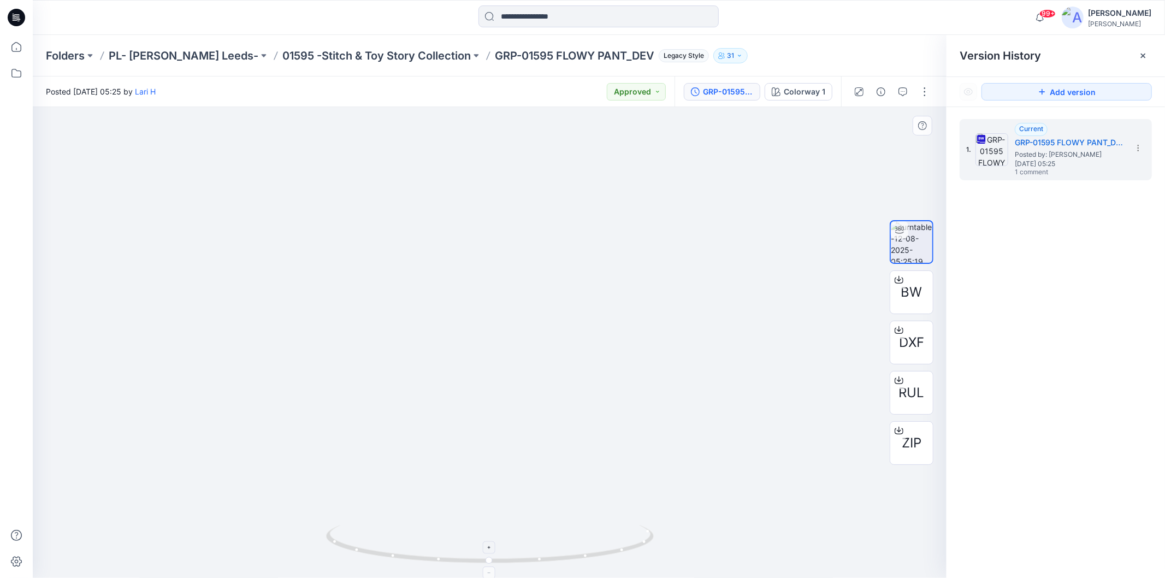
click at [487, 570] on icon at bounding box center [489, 573] width 7 height 7
click at [492, 550] on icon at bounding box center [489, 548] width 7 height 7
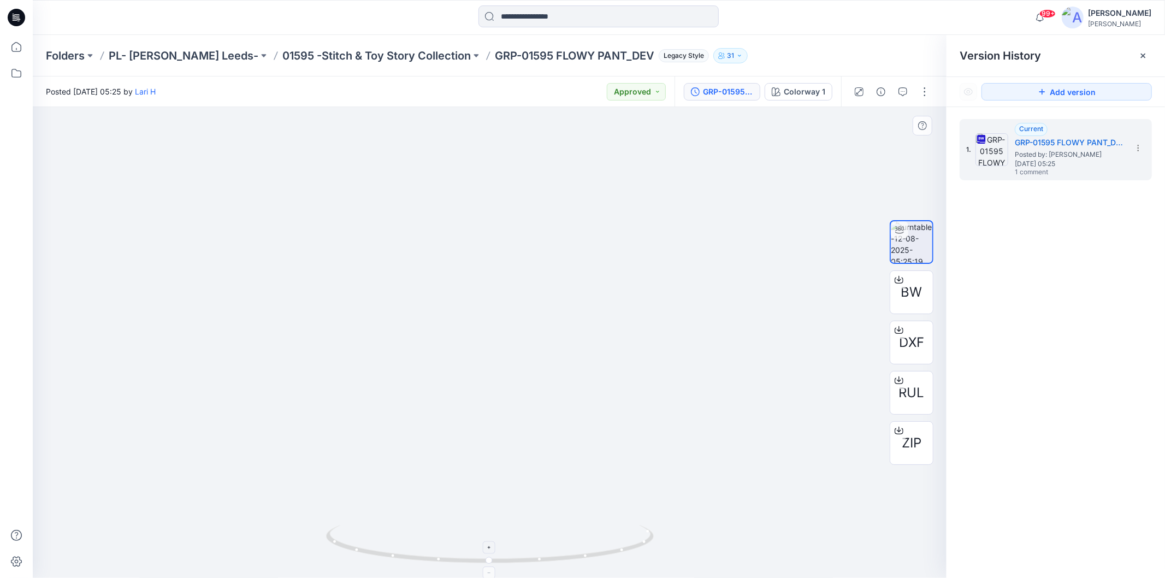
click at [489, 571] on icon at bounding box center [489, 573] width 7 height 7
click at [490, 553] on div at bounding box center [489, 547] width 13 height 13
click at [492, 576] on icon at bounding box center [489, 573] width 7 height 7
click at [492, 552] on div at bounding box center [489, 547] width 13 height 13
click at [494, 574] on div at bounding box center [489, 572] width 13 height 13
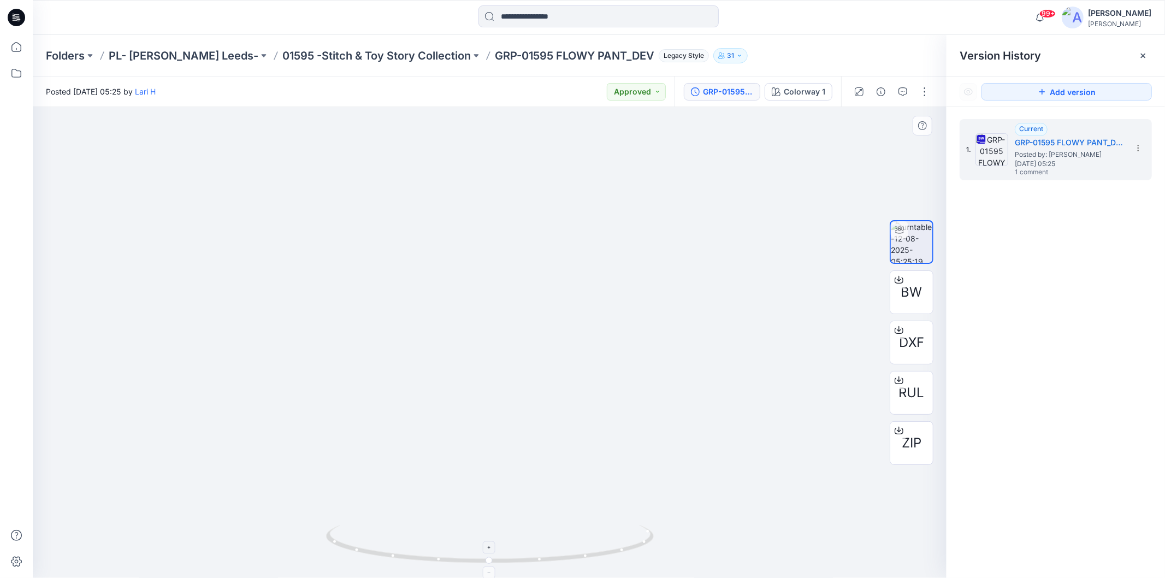
click at [492, 553] on div at bounding box center [489, 547] width 13 height 13
drag, startPoint x: 490, startPoint y: 571, endPoint x: 490, endPoint y: 563, distance: 8.7
click at [489, 572] on icon at bounding box center [489, 573] width 7 height 7
click at [490, 548] on icon at bounding box center [489, 547] width 3 height 3
click at [489, 572] on icon at bounding box center [489, 573] width 7 height 7
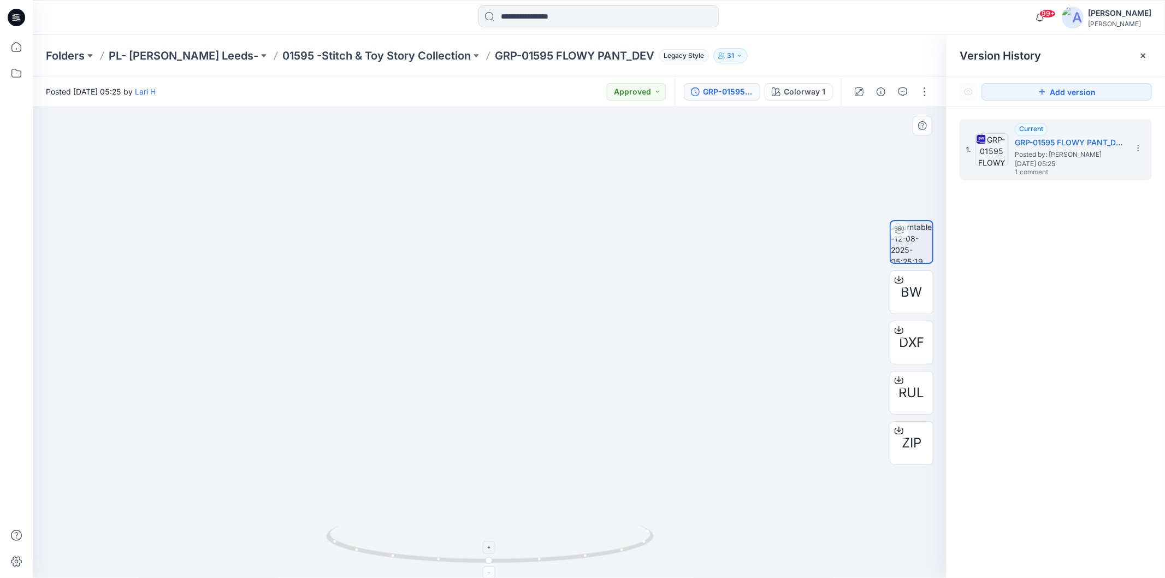
click at [488, 548] on icon at bounding box center [489, 548] width 7 height 7
click at [490, 572] on icon at bounding box center [489, 573] width 7 height 7
click at [490, 545] on icon at bounding box center [489, 548] width 7 height 7
click at [1088, 405] on div "1. Current GRP-01595 FLOWY PANT_DEV Posted by: Lari H [DATE] 05:25 1 comment" at bounding box center [1056, 350] width 218 height 487
drag, startPoint x: 537, startPoint y: 565, endPoint x: 542, endPoint y: 559, distance: 7.4
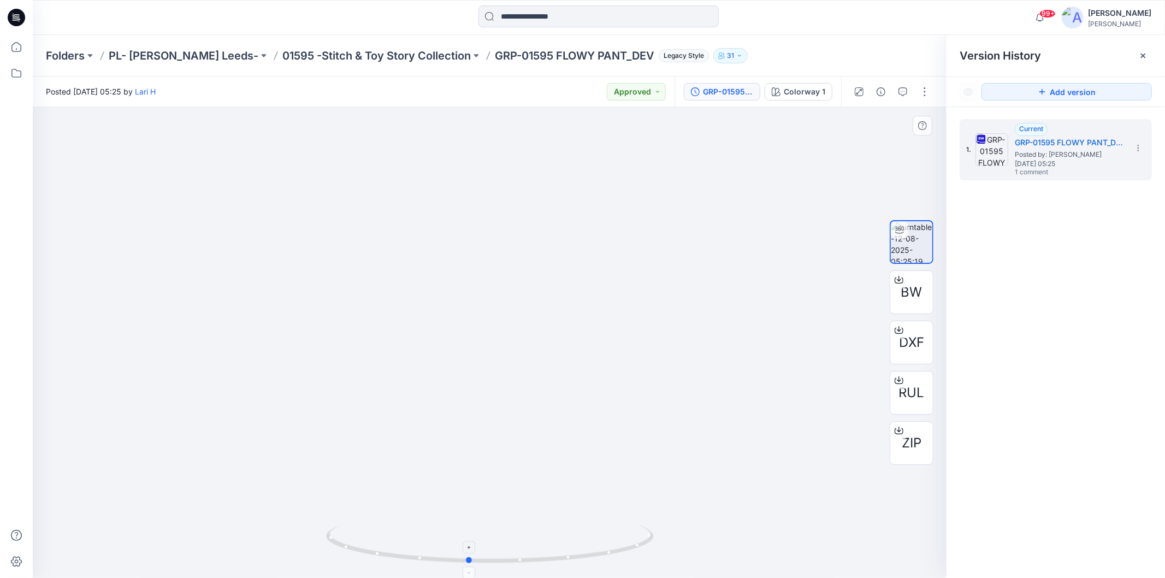
click at [522, 568] on div at bounding box center [490, 550] width 328 height 55
click at [1112, 359] on div "1. Current GRP-01595 FLOWY PANT_DEV Posted by: Lari H [DATE] 05:25 1 comment" at bounding box center [1056, 350] width 218 height 487
drag, startPoint x: 492, startPoint y: 122, endPoint x: 491, endPoint y: 335, distance: 213.6
click at [491, 335] on img at bounding box center [490, 342] width 243 height 471
drag, startPoint x: 513, startPoint y: 446, endPoint x: 522, endPoint y: 293, distance: 153.7
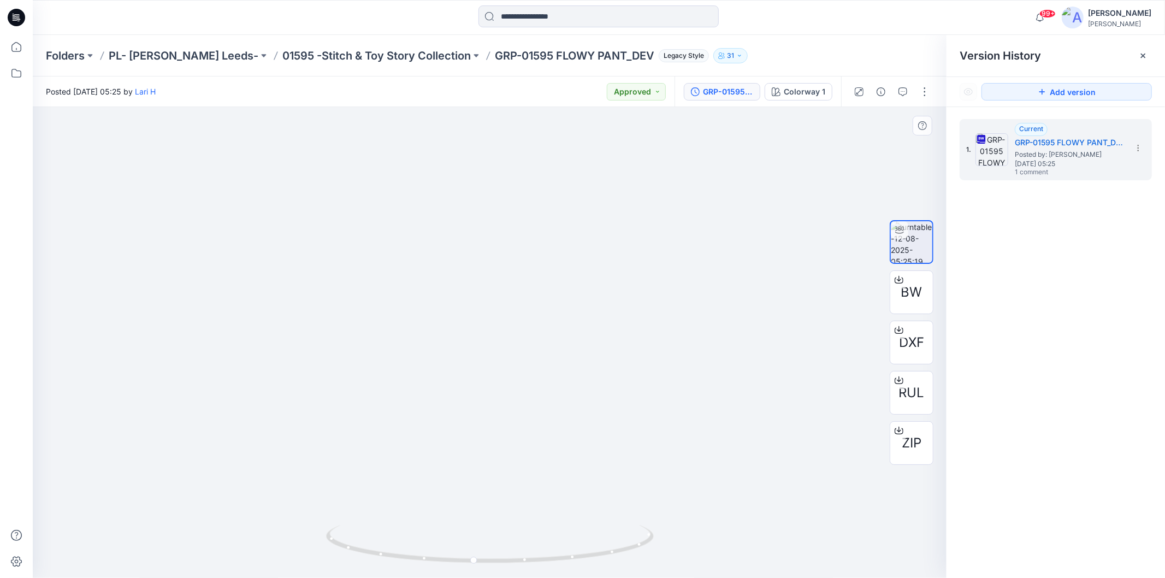
drag, startPoint x: 507, startPoint y: 403, endPoint x: 510, endPoint y: 353, distance: 49.3
drag, startPoint x: 476, startPoint y: 563, endPoint x: 493, endPoint y: 560, distance: 17.7
click at [493, 561] on circle at bounding box center [489, 560] width 7 height 7
drag, startPoint x: 477, startPoint y: 255, endPoint x: 488, endPoint y: 528, distance: 273.3
drag, startPoint x: 518, startPoint y: 459, endPoint x: 509, endPoint y: 364, distance: 95.0
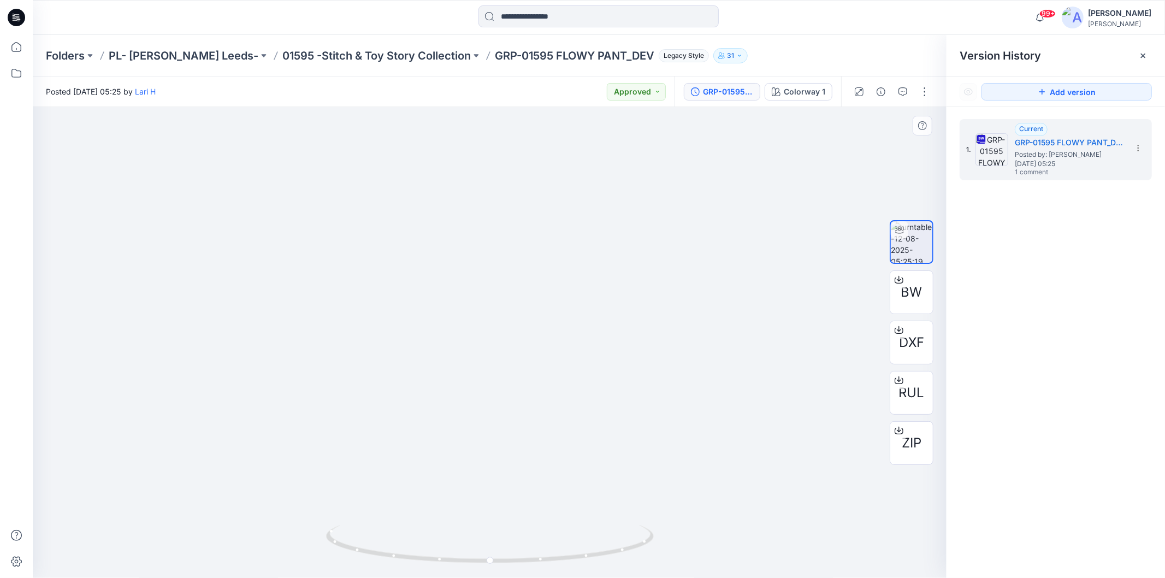
drag, startPoint x: 512, startPoint y: 455, endPoint x: 519, endPoint y: 340, distance: 115.5
drag, startPoint x: 495, startPoint y: 275, endPoint x: 510, endPoint y: 602, distance: 327.0
drag, startPoint x: 602, startPoint y: 559, endPoint x: 601, endPoint y: 550, distance: 9.3
click at [601, 550] on icon at bounding box center [491, 545] width 330 height 41
drag, startPoint x: 543, startPoint y: 463, endPoint x: 530, endPoint y: 358, distance: 105.7
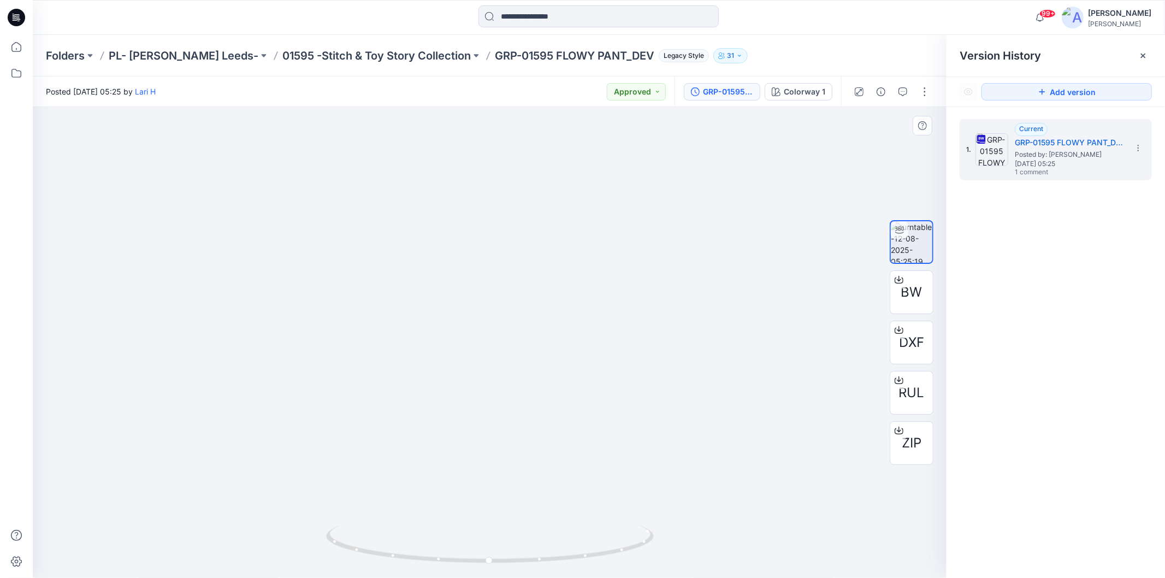
click at [482, 373] on img at bounding box center [489, 301] width 385 height 554
drag, startPoint x: 517, startPoint y: 425, endPoint x: 518, endPoint y: 450, distance: 24.6
click at [1058, 348] on div "1. Current GRP-01595 FLOWY PANT_DEV Posted by: Lari H [DATE] 05:25 1 comment" at bounding box center [1056, 350] width 218 height 487
drag, startPoint x: 508, startPoint y: 408, endPoint x: 494, endPoint y: 505, distance: 97.6
click at [511, 452] on img at bounding box center [489, 342] width 403 height 471
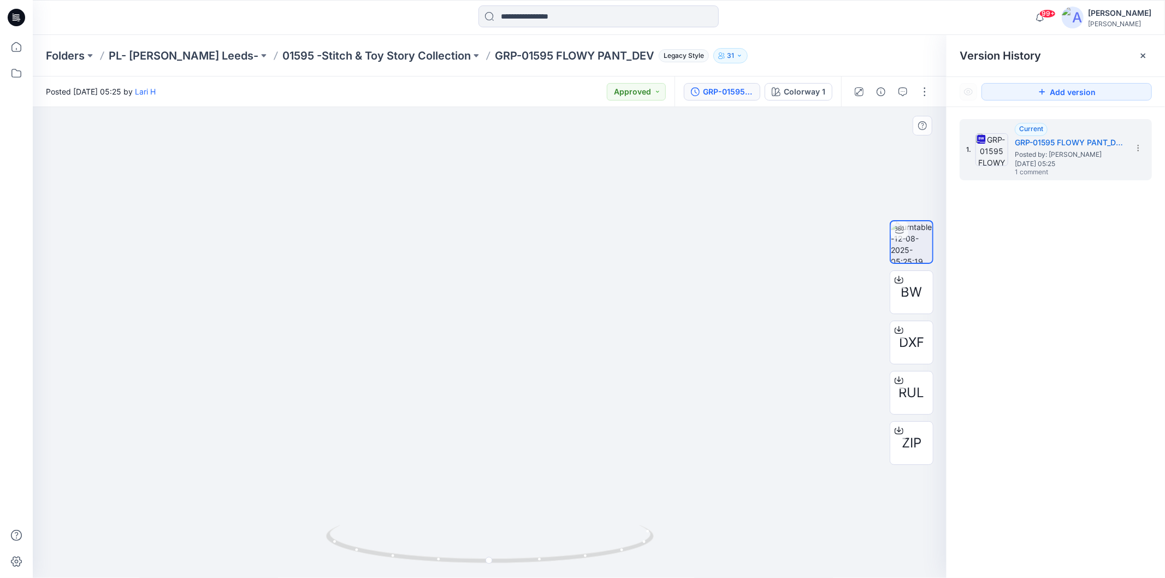
drag, startPoint x: 513, startPoint y: 458, endPoint x: 513, endPoint y: 432, distance: 25.7
drag, startPoint x: 494, startPoint y: 501, endPoint x: 538, endPoint y: 525, distance: 50.1
click at [522, 446] on img at bounding box center [489, 342] width 403 height 471
drag, startPoint x: 522, startPoint y: 504, endPoint x: 515, endPoint y: 394, distance: 109.5
drag, startPoint x: 547, startPoint y: 564, endPoint x: 487, endPoint y: 401, distance: 173.7
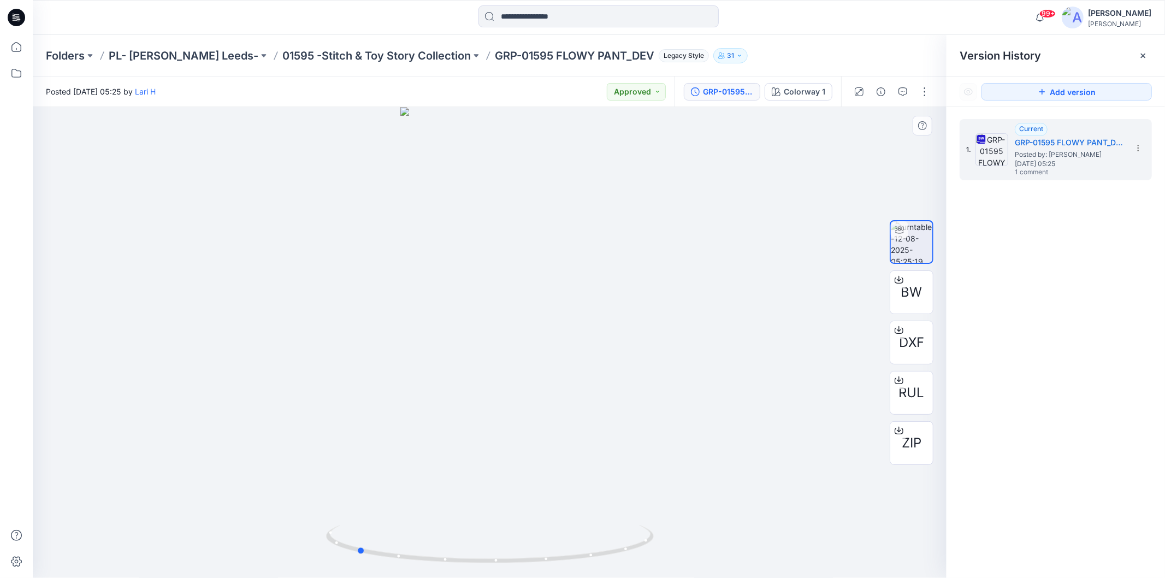
click at [422, 553] on icon at bounding box center [491, 545] width 330 height 41
drag, startPoint x: 361, startPoint y: 550, endPoint x: 493, endPoint y: 548, distance: 131.7
click at [493, 548] on icon at bounding box center [491, 545] width 330 height 41
